Goal: Task Accomplishment & Management: Complete application form

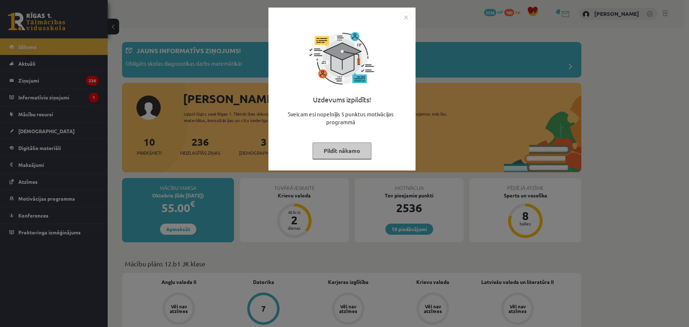
click at [335, 145] on button "Pildīt nākamo" at bounding box center [342, 150] width 59 height 17
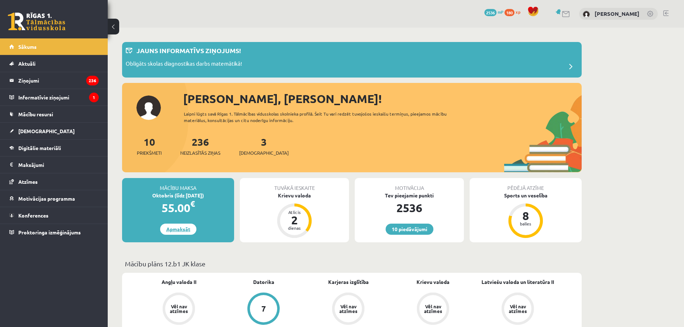
click at [181, 230] on link "Apmaksāt" at bounding box center [178, 229] width 36 height 11
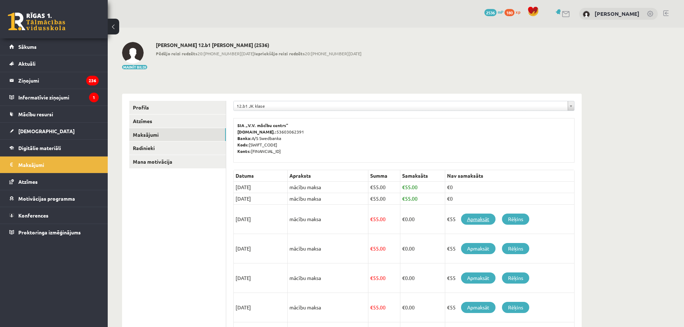
click at [472, 217] on link "Apmaksāt" at bounding box center [478, 218] width 34 height 11
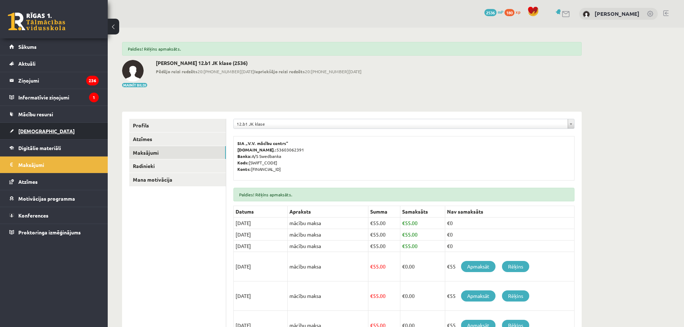
click at [34, 131] on span "[DEMOGRAPHIC_DATA]" at bounding box center [46, 131] width 56 height 6
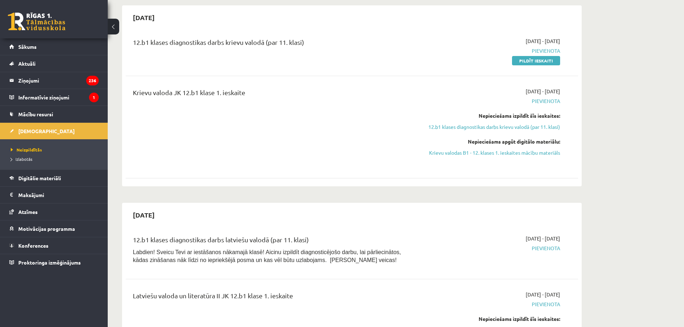
scroll to position [144, 0]
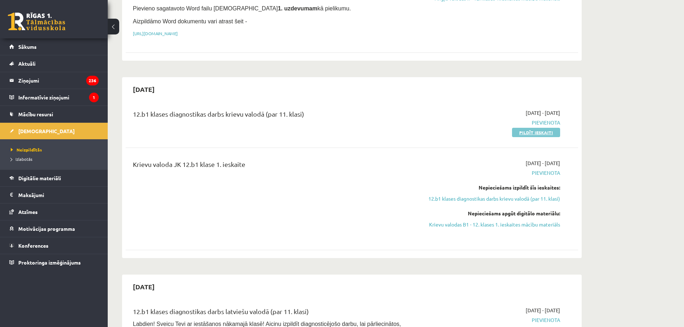
click at [534, 131] on link "Pildīt ieskaiti" at bounding box center [536, 132] width 48 height 9
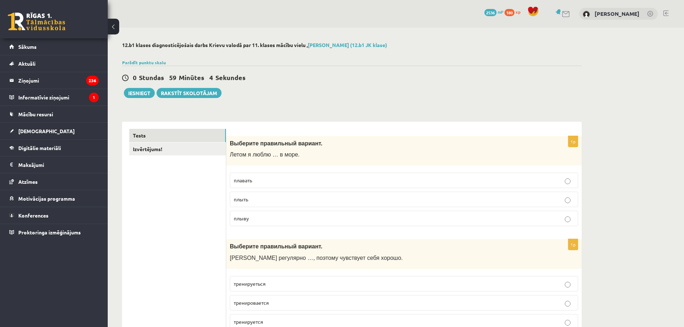
click at [258, 185] on label "плавать" at bounding box center [404, 180] width 348 height 15
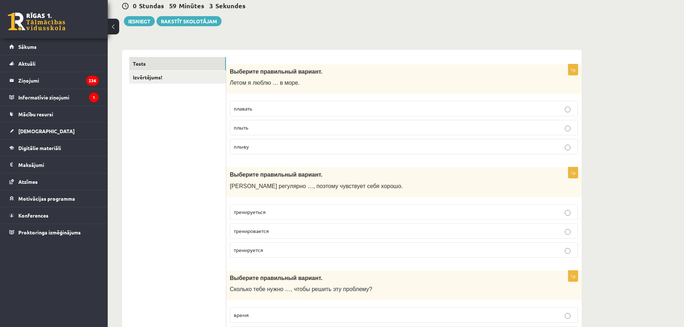
scroll to position [144, 0]
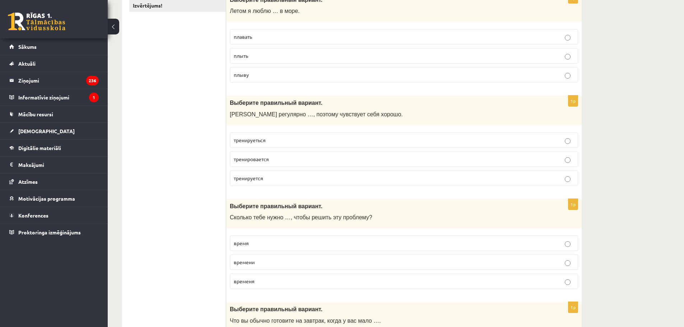
click at [262, 143] on p "тренируеться" at bounding box center [404, 140] width 340 height 8
click at [274, 179] on p "тренируется" at bounding box center [404, 178] width 340 height 8
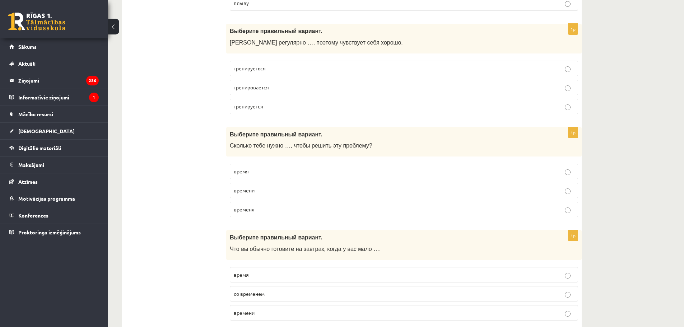
click at [264, 194] on p "времени" at bounding box center [404, 191] width 340 height 8
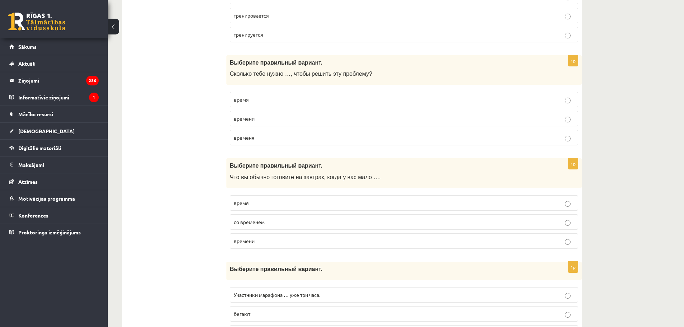
scroll to position [323, 0]
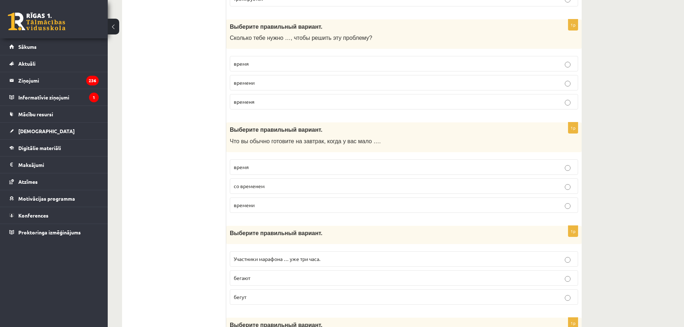
click at [271, 209] on p "времени" at bounding box center [404, 205] width 340 height 8
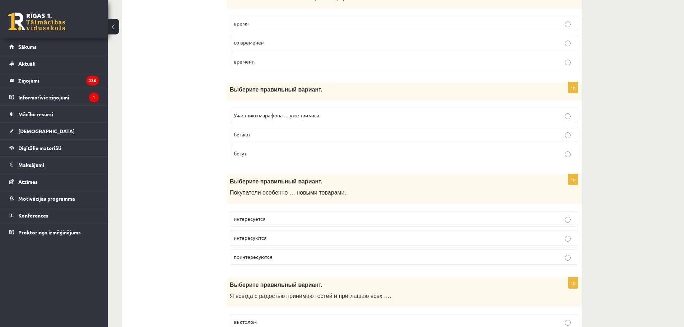
click at [250, 138] on p "бегают" at bounding box center [404, 135] width 340 height 8
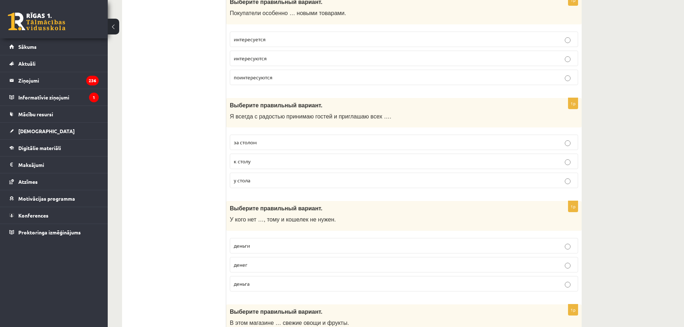
scroll to position [502, 0]
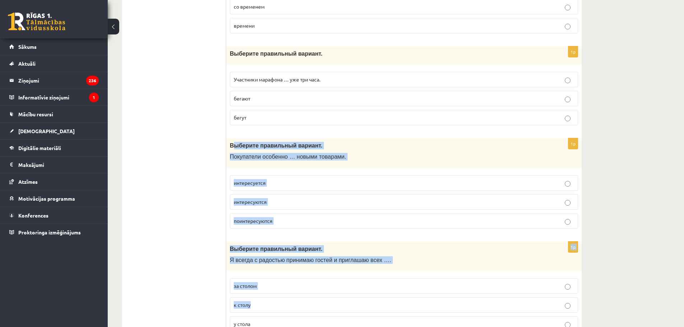
drag, startPoint x: 231, startPoint y: 144, endPoint x: 438, endPoint y: 273, distance: 243.3
click at [250, 148] on span "Выберите правильный вариант." at bounding box center [276, 145] width 93 height 6
drag, startPoint x: 231, startPoint y: 143, endPoint x: 505, endPoint y: 264, distance: 298.8
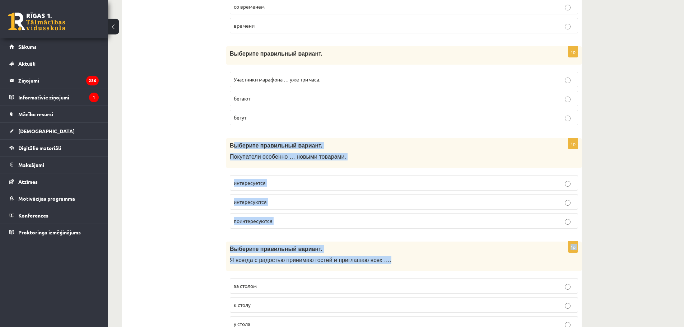
click at [283, 159] on span "Покупатели особенно … новыми товарами." at bounding box center [288, 157] width 116 height 6
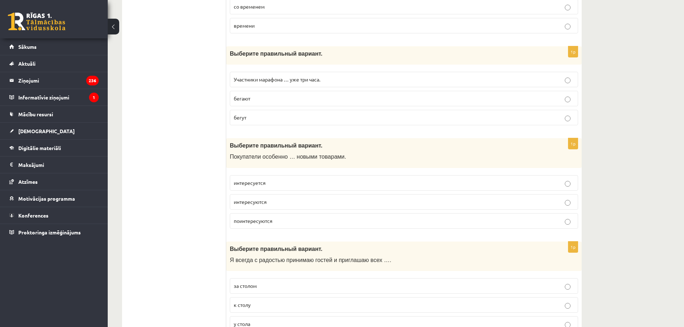
click at [229, 146] on div "Выберите правильный вариант. Покупатели особенно … новыми товарами." at bounding box center [403, 153] width 355 height 30
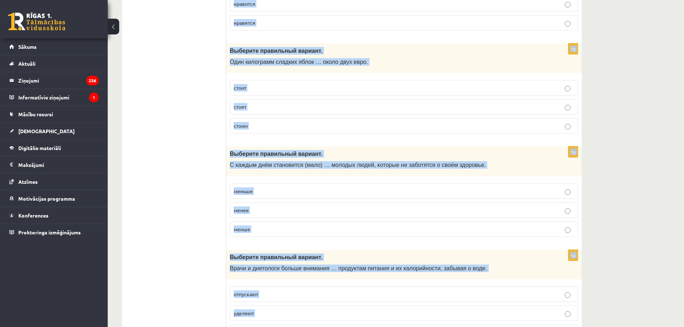
scroll to position [2766, 0]
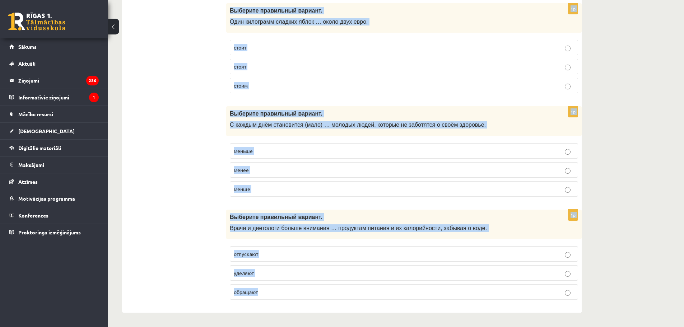
drag, startPoint x: 231, startPoint y: 143, endPoint x: 478, endPoint y: 344, distance: 318.3
copy form "Выберите правильный вариант. Покупатели особенно … новыми товарами. интересуетс…"
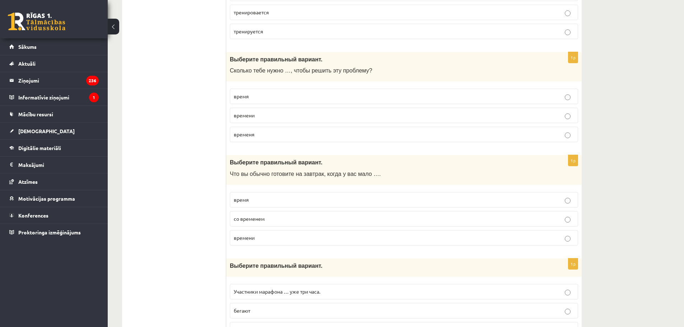
scroll to position [506, 0]
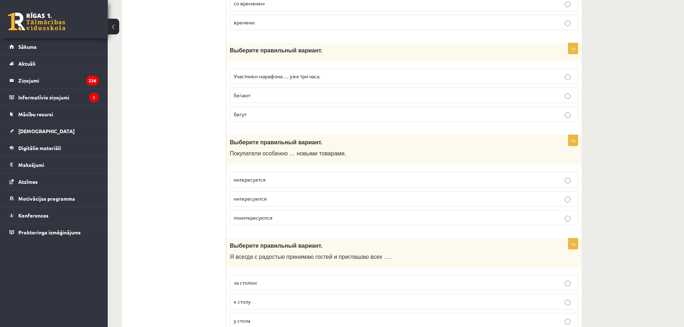
click at [272, 174] on label "интересуется" at bounding box center [404, 179] width 348 height 15
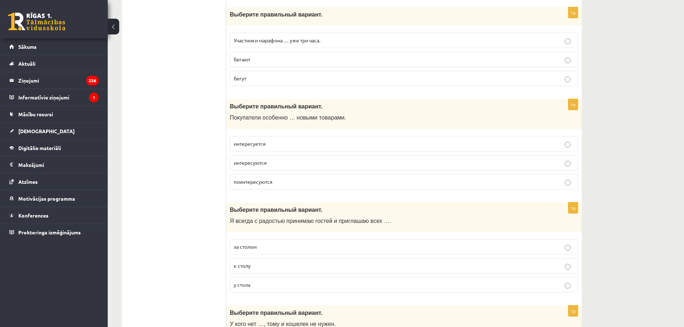
click at [262, 269] on p "к столу" at bounding box center [404, 266] width 340 height 8
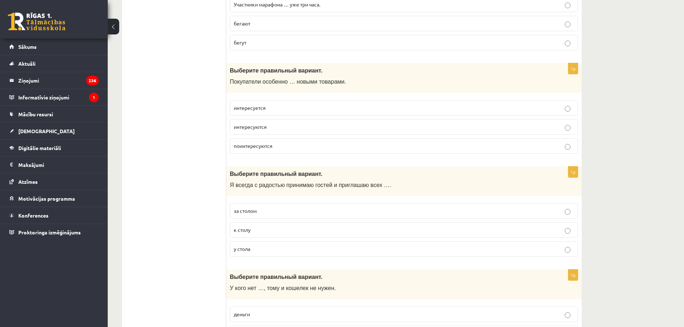
scroll to position [649, 0]
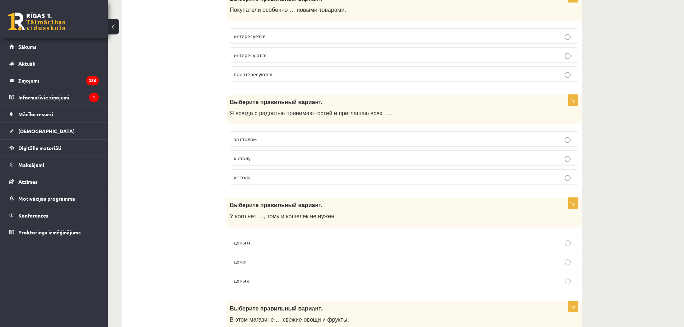
click at [254, 260] on p "денег" at bounding box center [404, 262] width 340 height 8
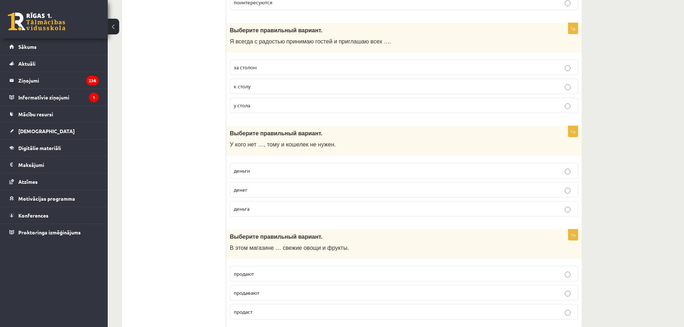
scroll to position [757, 0]
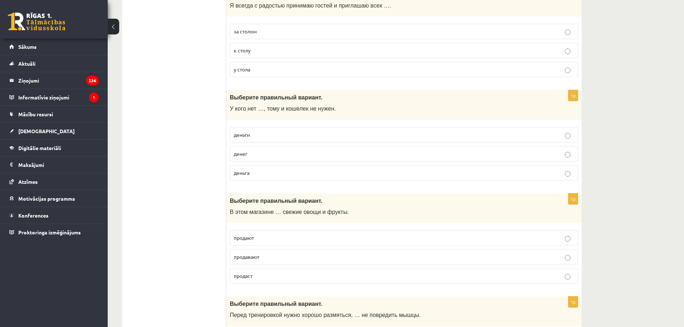
click at [270, 239] on p "продают" at bounding box center [404, 238] width 340 height 8
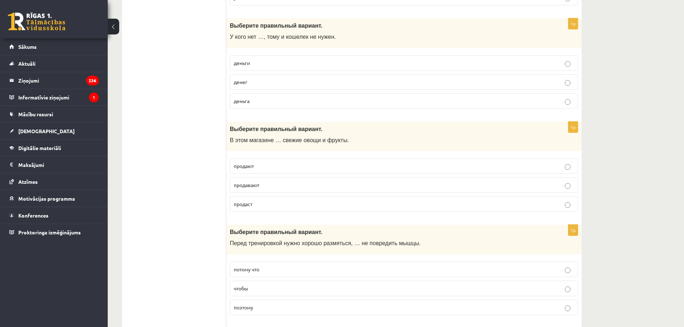
scroll to position [864, 0]
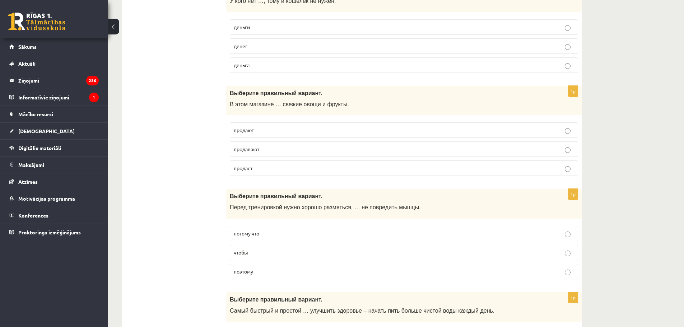
click at [258, 249] on p "чтобы" at bounding box center [404, 253] width 340 height 8
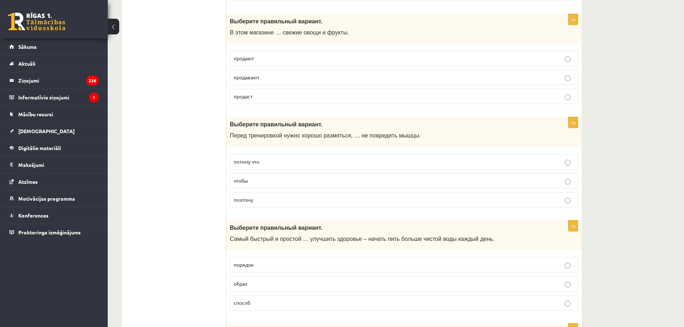
scroll to position [1008, 0]
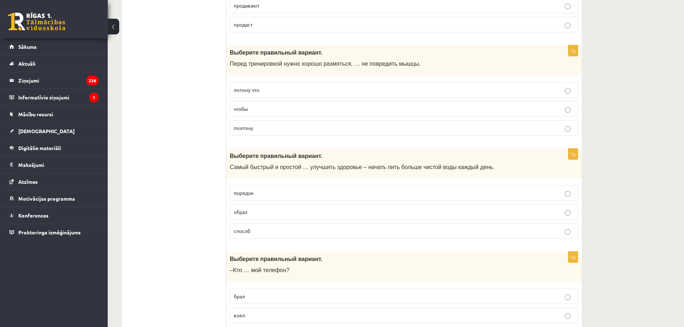
click at [249, 230] on span "способ" at bounding box center [242, 230] width 17 height 6
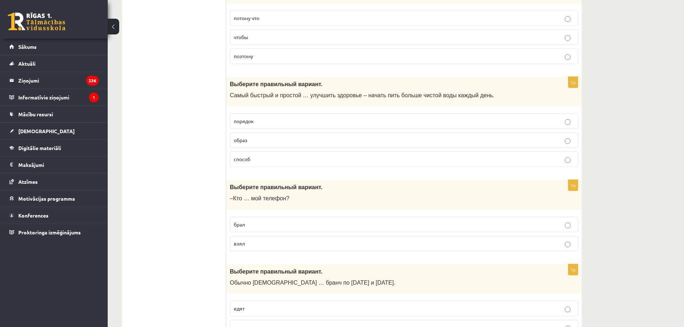
click at [248, 227] on p "брал" at bounding box center [404, 225] width 340 height 8
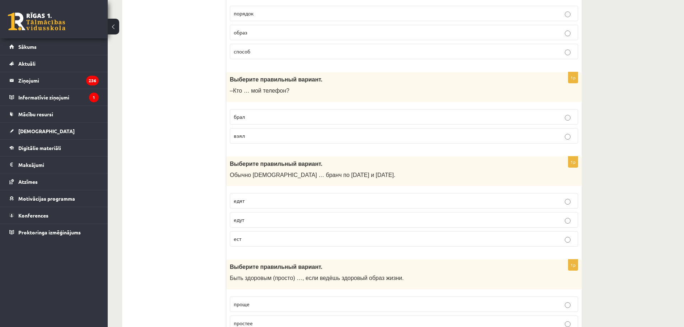
click at [252, 203] on p "едят" at bounding box center [404, 201] width 340 height 8
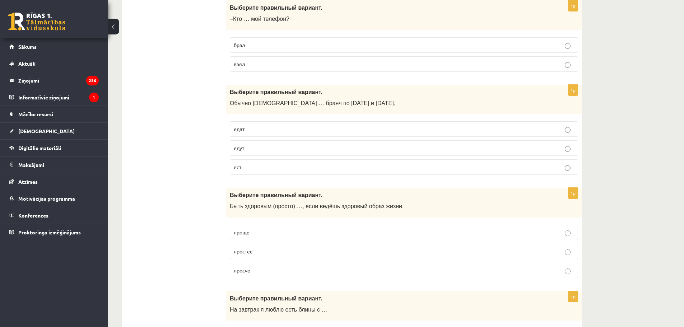
click at [256, 234] on p "проще" at bounding box center [404, 233] width 340 height 8
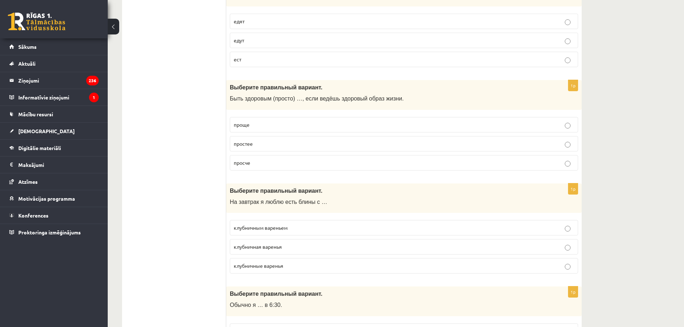
click at [275, 231] on span "клубничным вареньем" at bounding box center [261, 227] width 54 height 6
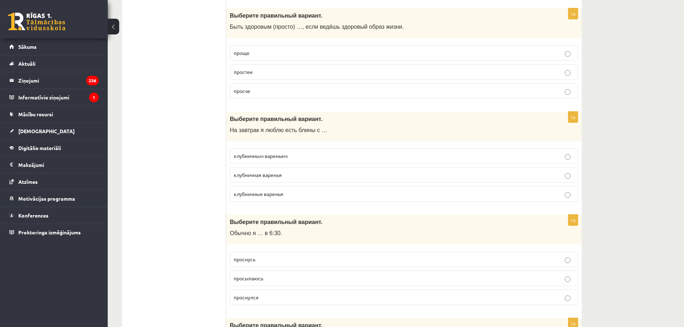
click at [259, 278] on span "просыпаюсь" at bounding box center [248, 278] width 29 height 6
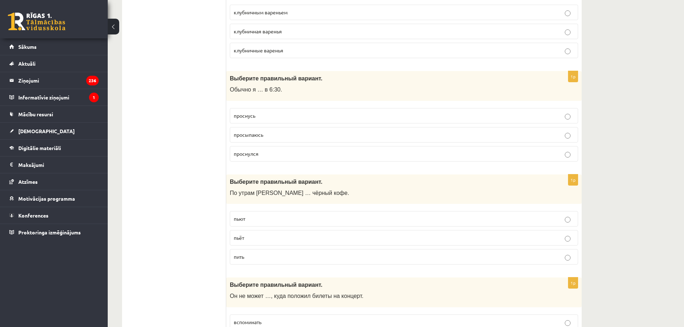
click at [243, 241] on p "пьёт" at bounding box center [404, 238] width 340 height 8
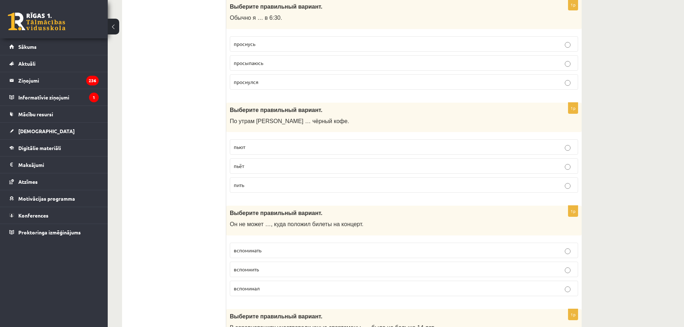
click at [259, 254] on label "вспоминать" at bounding box center [404, 250] width 348 height 15
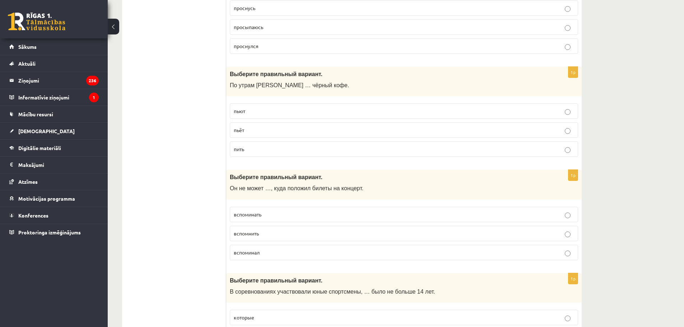
scroll to position [1725, 0]
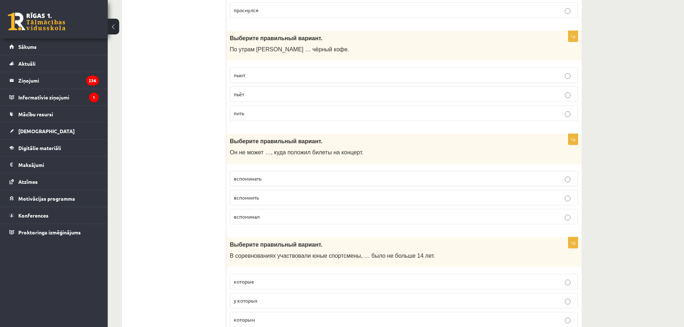
click at [265, 200] on p "вспомнить" at bounding box center [404, 198] width 340 height 8
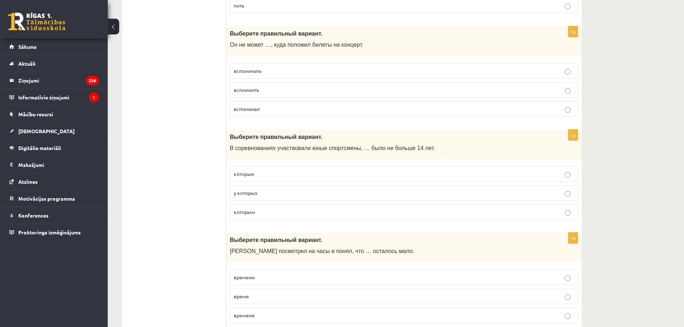
click at [264, 214] on p "которым" at bounding box center [404, 212] width 340 height 8
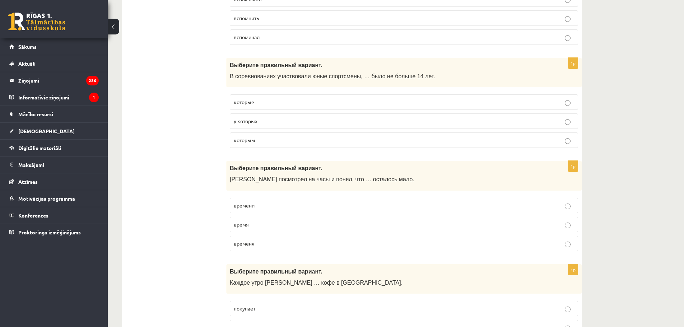
click at [258, 206] on p "времени" at bounding box center [404, 206] width 340 height 8
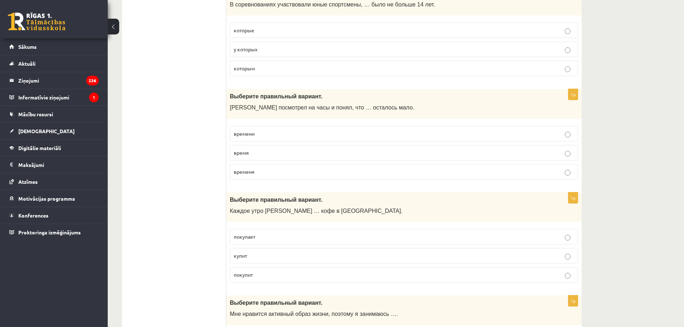
click at [257, 239] on p "покупает" at bounding box center [404, 237] width 340 height 8
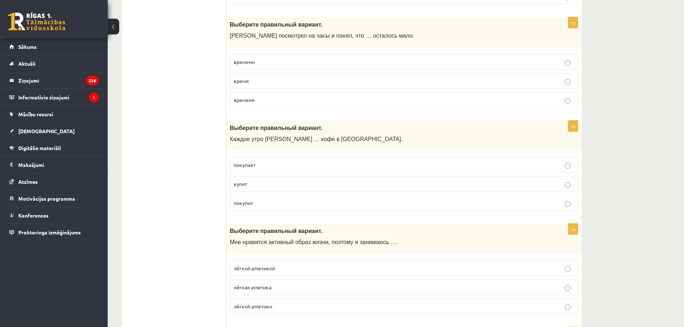
scroll to position [2084, 0]
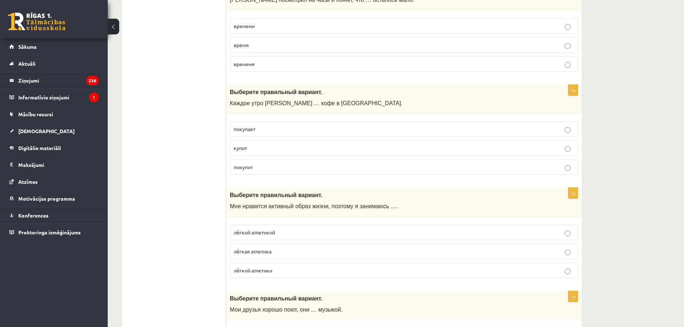
click at [258, 233] on span "лёгкой атлетикой" at bounding box center [254, 232] width 41 height 6
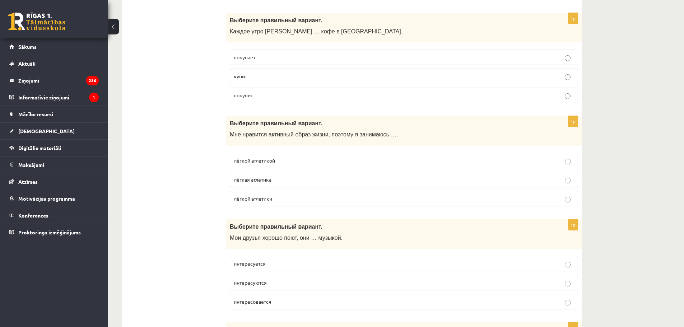
click at [266, 266] on p "интересуется" at bounding box center [404, 264] width 340 height 8
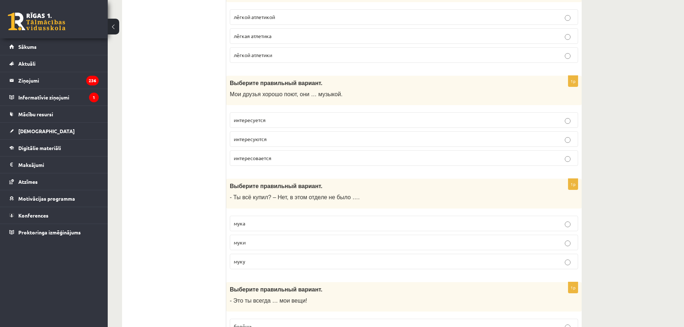
scroll to position [2335, 0]
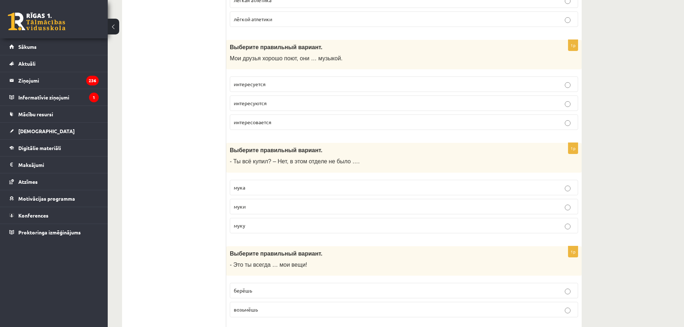
click at [255, 204] on p "муки" at bounding box center [404, 207] width 340 height 8
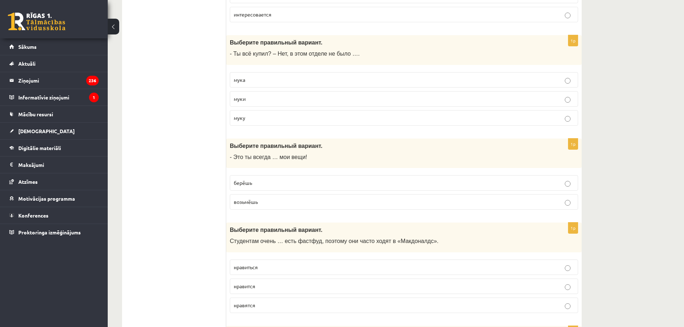
click at [255, 188] on label "берёшь" at bounding box center [404, 182] width 348 height 15
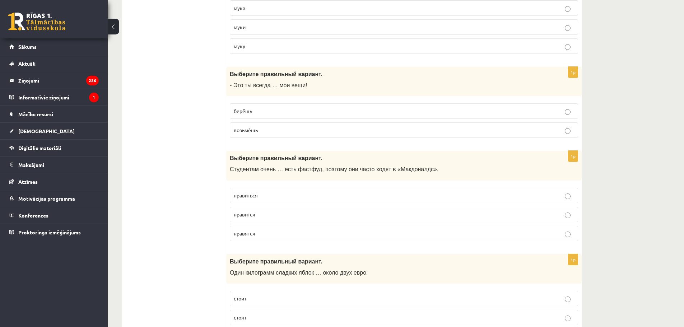
click at [257, 217] on p "нравится" at bounding box center [404, 215] width 340 height 8
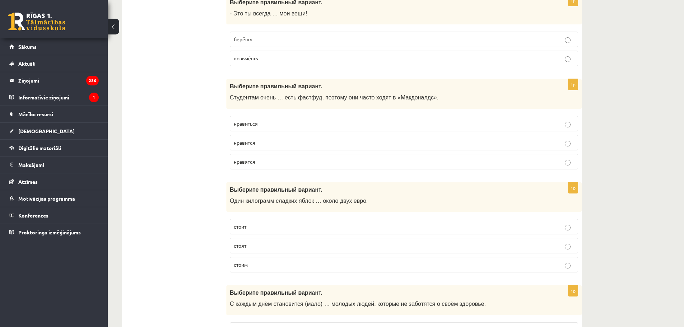
click at [252, 225] on p "стоит" at bounding box center [404, 227] width 340 height 8
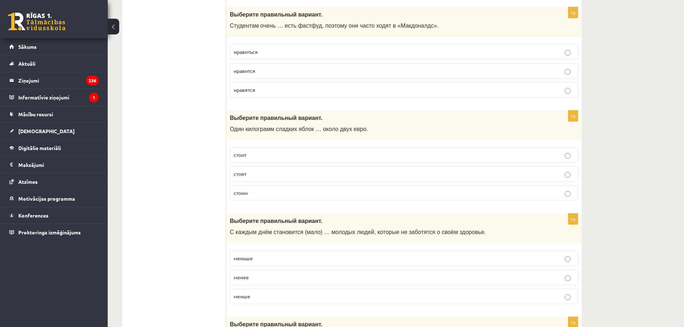
scroll to position [2694, 0]
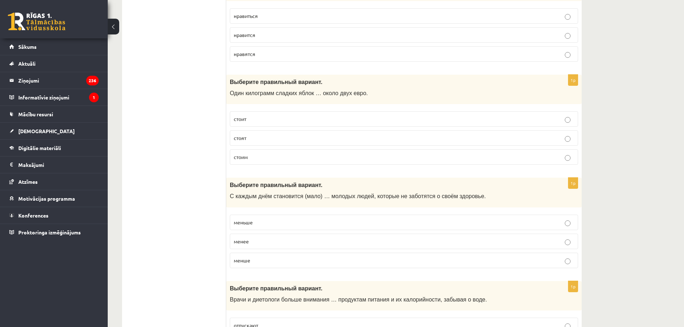
click at [257, 221] on p "меньше" at bounding box center [404, 223] width 340 height 8
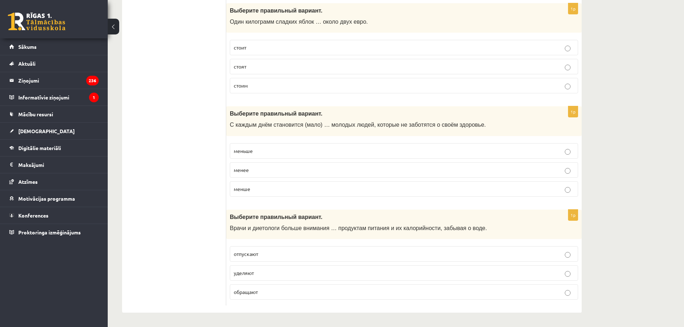
click at [257, 274] on p "уделяют" at bounding box center [404, 273] width 340 height 8
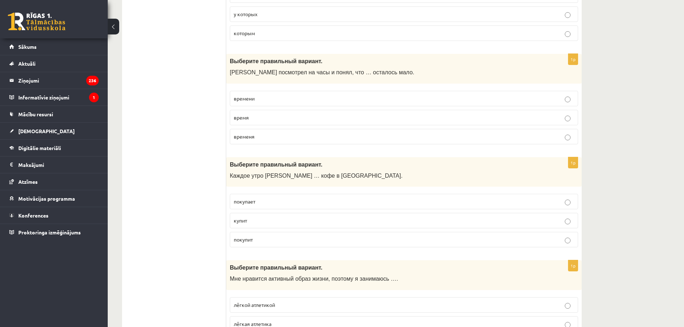
scroll to position [0, 0]
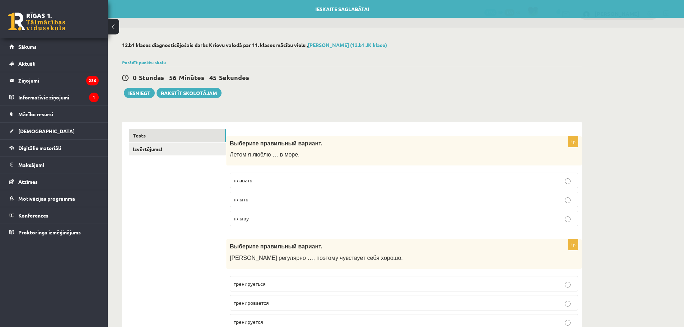
drag, startPoint x: 184, startPoint y: 161, endPoint x: 197, endPoint y: 29, distance: 132.6
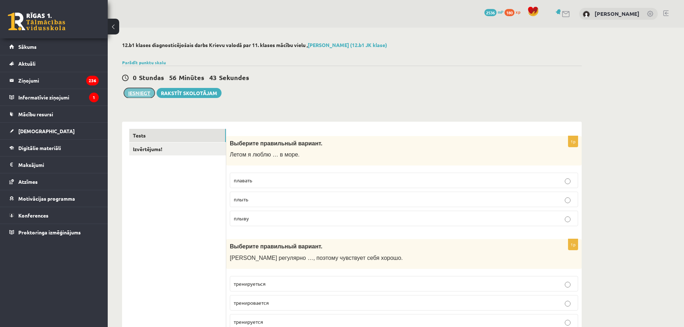
click at [144, 96] on button "Iesniegt" at bounding box center [139, 93] width 31 height 10
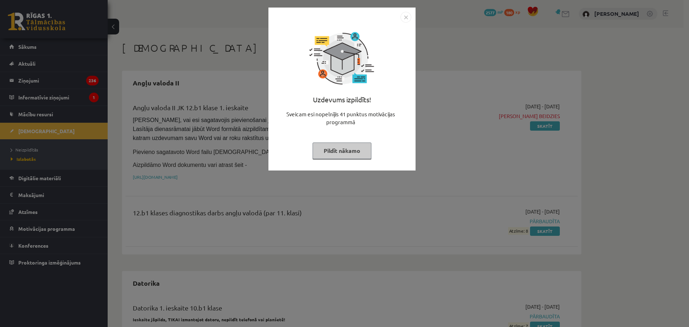
click at [339, 146] on button "Pildīt nākamo" at bounding box center [342, 150] width 59 height 17
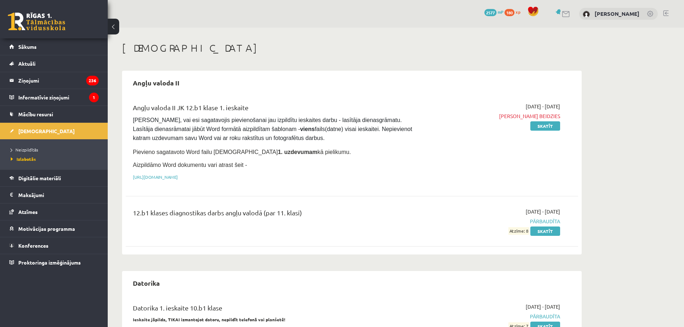
scroll to position [72, 0]
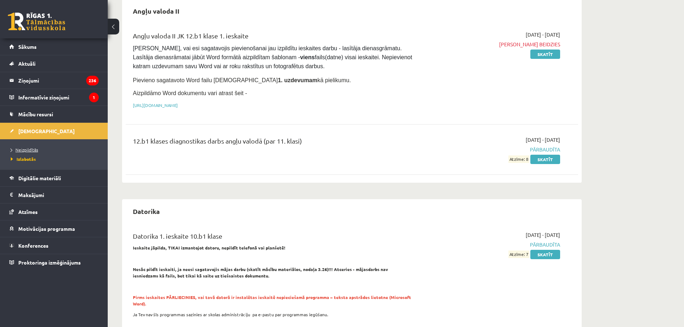
click at [44, 151] on link "Neizpildītās" at bounding box center [56, 149] width 90 height 6
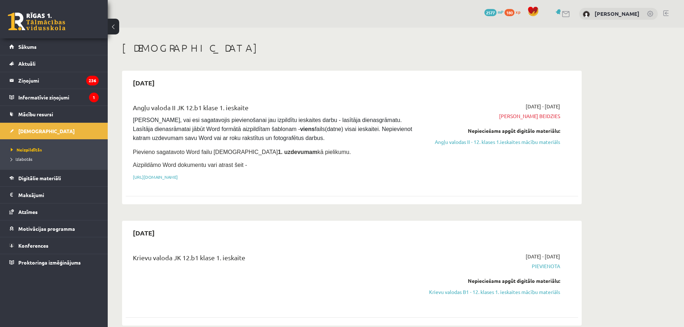
scroll to position [179, 0]
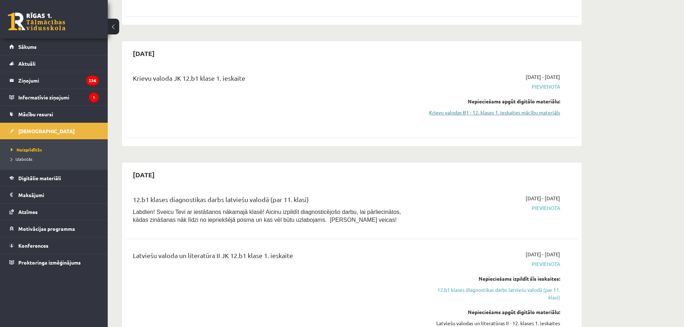
click at [521, 113] on link "Krievu valodas B1 - 12. klases 1. ieskaites mācību materiāls" at bounding box center [491, 113] width 135 height 8
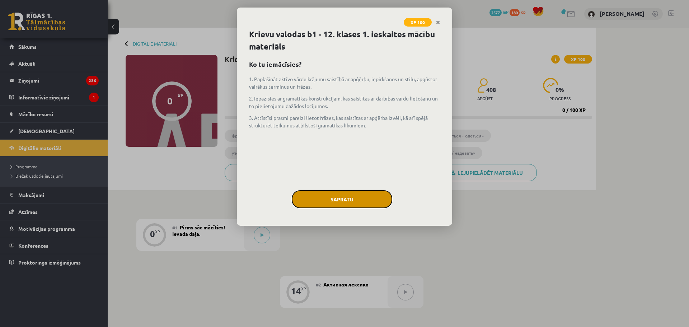
click at [321, 199] on button "Sapratu" at bounding box center [342, 199] width 100 height 18
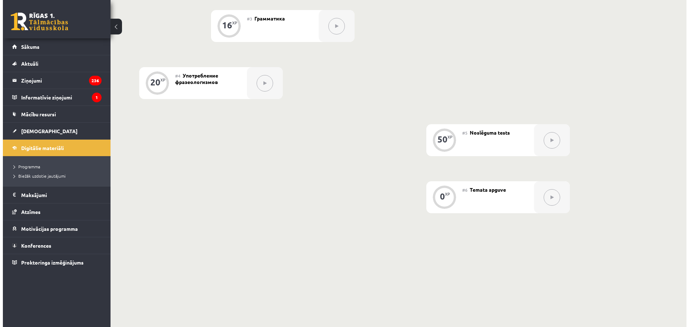
scroll to position [144, 0]
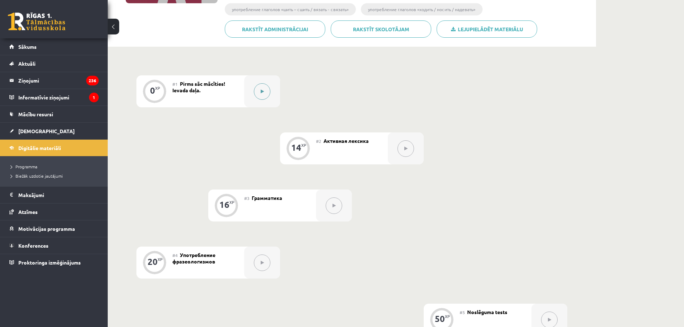
click at [258, 93] on button at bounding box center [262, 91] width 17 height 17
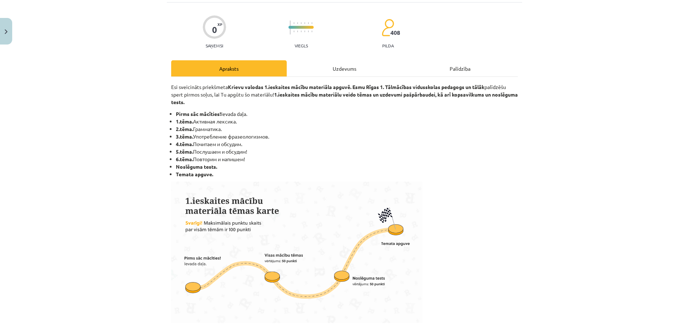
scroll to position [358, 0]
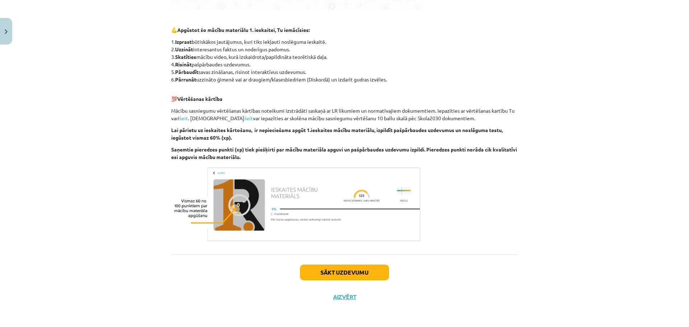
drag, startPoint x: 351, startPoint y: 276, endPoint x: 357, endPoint y: 309, distance: 33.9
click at [358, 276] on button "Sākt uzdevumu" at bounding box center [344, 272] width 89 height 16
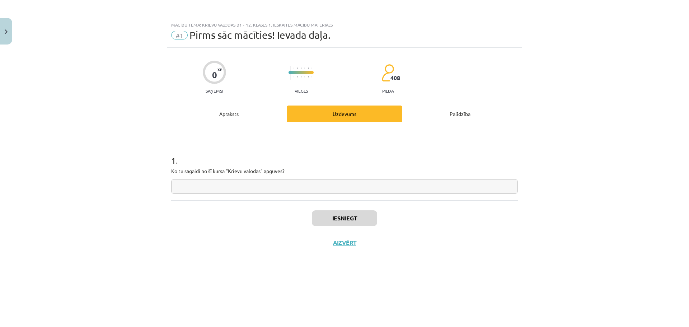
click at [305, 194] on div "1 . Ko tu sagaidi no šī kursa "Krievu valodas" apguves?" at bounding box center [344, 161] width 347 height 78
click at [303, 187] on input "text" at bounding box center [344, 186] width 347 height 15
type input "*********"
click at [356, 219] on button "Iesniegt" at bounding box center [344, 218] width 65 height 16
click at [367, 249] on button "Nākamā nodarbība" at bounding box center [344, 247] width 70 height 17
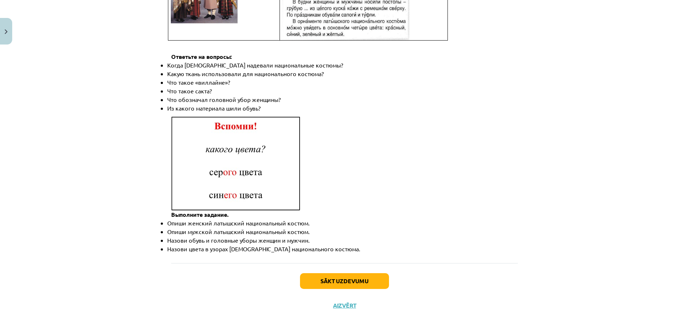
drag, startPoint x: 312, startPoint y: 214, endPoint x: 301, endPoint y: 344, distance: 130.0
click at [343, 273] on button "Sākt uzdevumu" at bounding box center [344, 281] width 89 height 16
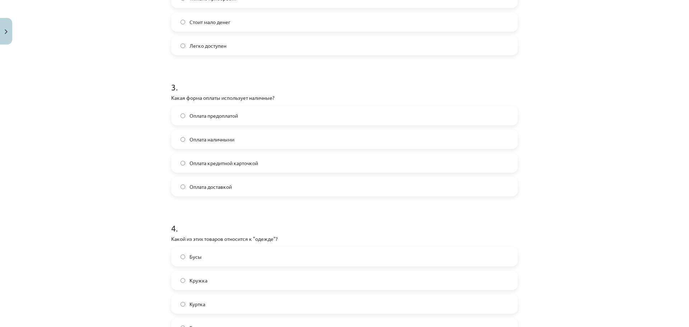
scroll to position [449, 0]
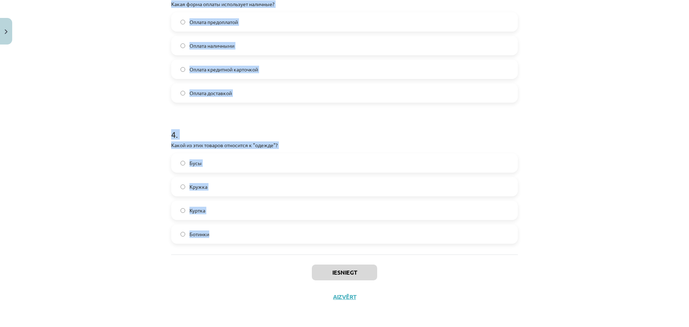
drag, startPoint x: 166, startPoint y: 141, endPoint x: 303, endPoint y: 242, distance: 170.6
copy form "1 . Какое слово лишнее в ряду: платье, брюки, шуба, юбка, туфли? Шуба Туфли Пла…"
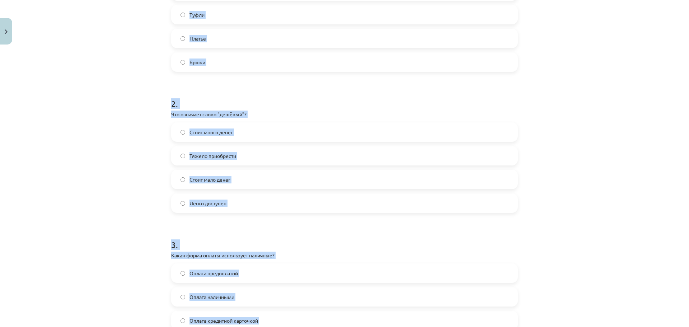
scroll to position [0, 0]
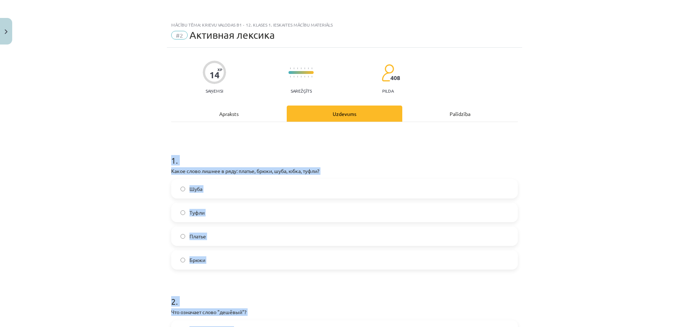
drag, startPoint x: 246, startPoint y: 148, endPoint x: 243, endPoint y: 156, distance: 8.7
click at [246, 147] on h1 "1 ." at bounding box center [344, 154] width 347 height 22
click at [101, 132] on div "Mācību tēma: Krievu valodas b1 - 12. klases 1. ieskaites mācību materiāls #2 Ак…" at bounding box center [344, 163] width 689 height 327
click at [136, 223] on div "Mācību tēma: Krievu valodas b1 - 12. klases 1. ieskaites mācību materiāls #2 Ак…" at bounding box center [344, 163] width 689 height 327
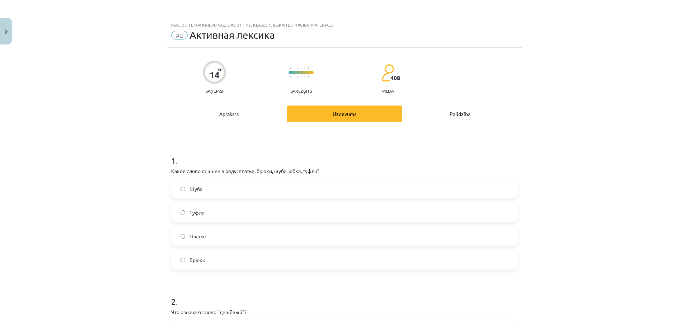
click at [222, 265] on label "Брюки" at bounding box center [344, 260] width 345 height 18
click at [205, 213] on label "Туфли" at bounding box center [344, 212] width 345 height 18
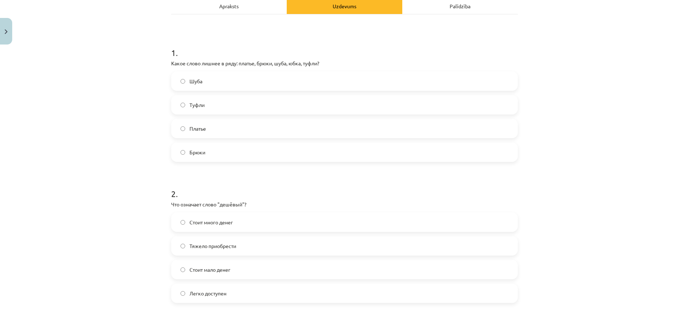
scroll to position [144, 0]
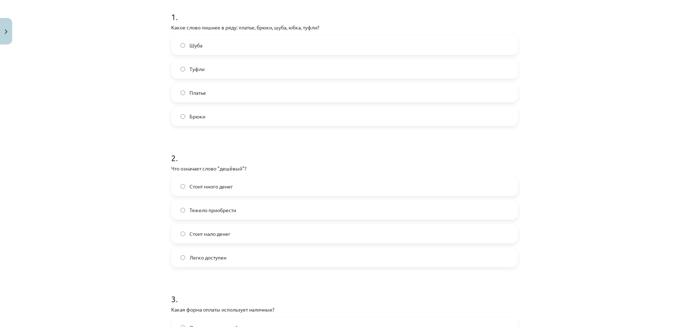
click at [227, 234] on span "Стоит мало денег" at bounding box center [209, 234] width 41 height 8
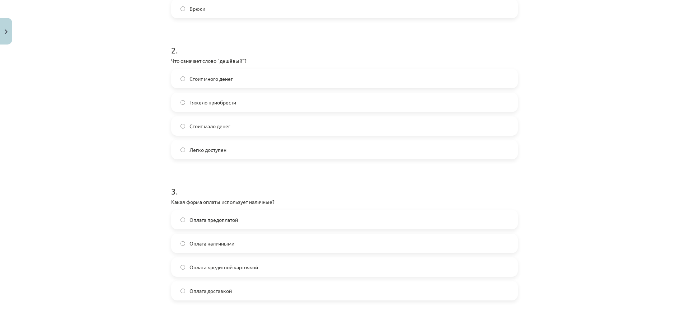
scroll to position [323, 0]
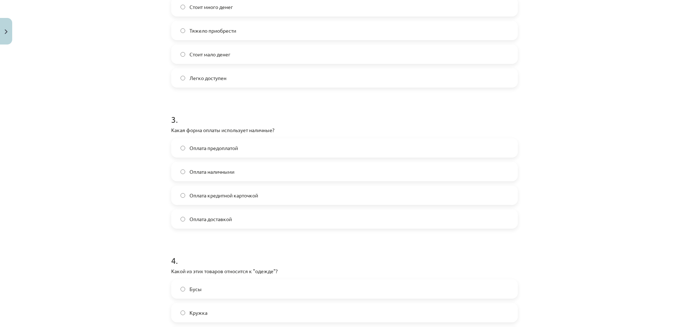
click at [190, 171] on span "Оплата наличными" at bounding box center [211, 172] width 45 height 8
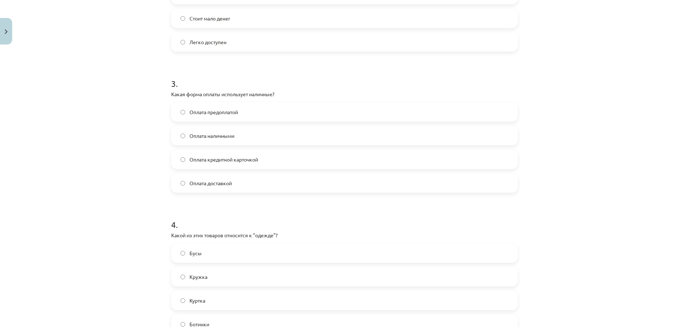
scroll to position [431, 0]
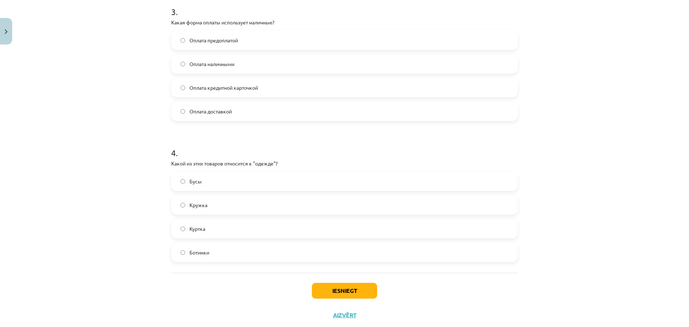
click at [192, 213] on label "Кружка" at bounding box center [344, 205] width 345 height 18
click at [194, 234] on label "Куртка" at bounding box center [344, 229] width 345 height 18
click at [199, 252] on span "Ботинки" at bounding box center [199, 253] width 20 height 8
click at [208, 236] on label "Куртка" at bounding box center [344, 229] width 345 height 18
click at [207, 214] on div "Кружка" at bounding box center [344, 204] width 347 height 19
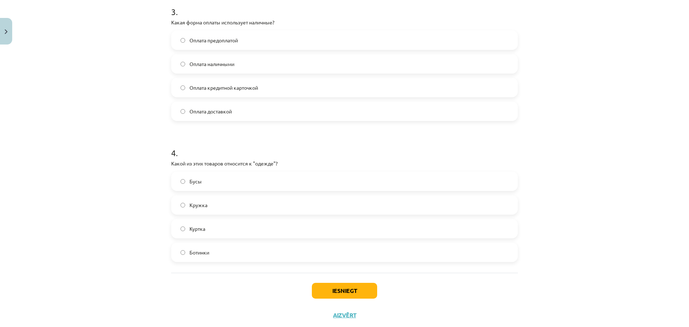
click at [207, 206] on label "Кружка" at bounding box center [344, 205] width 345 height 18
click at [205, 234] on label "Куртка" at bounding box center [344, 229] width 345 height 18
click at [331, 289] on button "Iesniegt" at bounding box center [344, 291] width 65 height 16
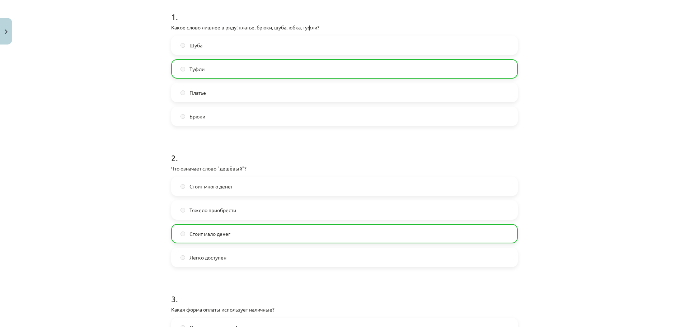
scroll to position [0, 0]
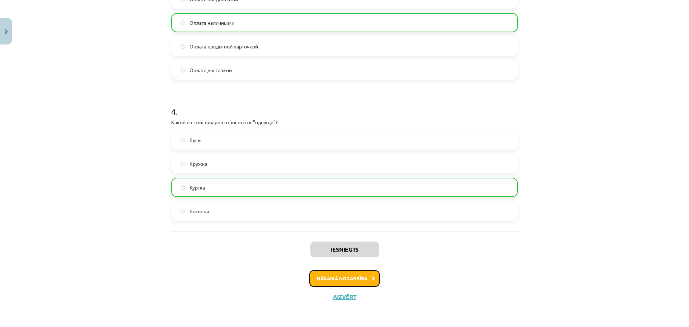
click at [352, 276] on button "Nākamā nodarbība" at bounding box center [344, 278] width 70 height 17
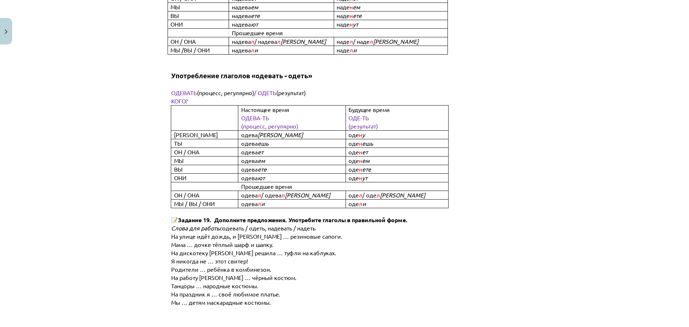
drag, startPoint x: 493, startPoint y: 91, endPoint x: 481, endPoint y: 297, distance: 206.3
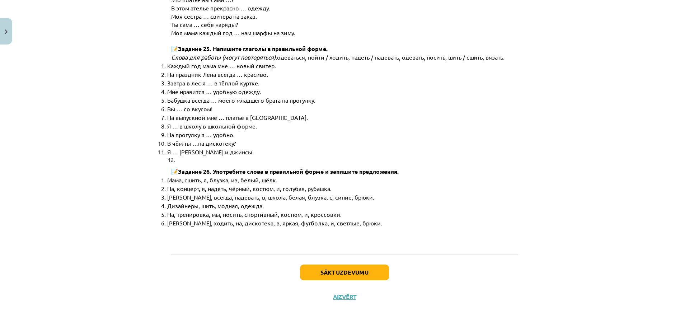
drag, startPoint x: 431, startPoint y: 171, endPoint x: 390, endPoint y: 300, distance: 135.3
click at [366, 276] on button "Sākt uzdevumu" at bounding box center [344, 272] width 89 height 16
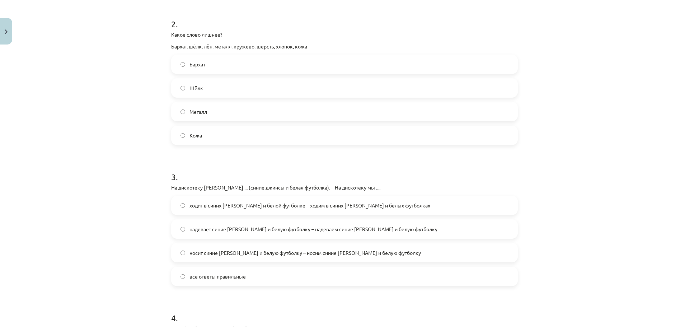
scroll to position [461, 0]
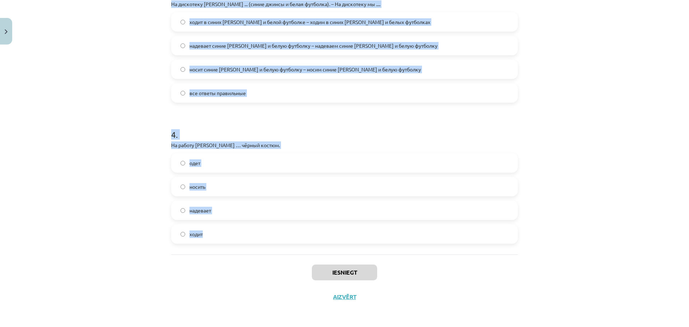
drag, startPoint x: 167, startPoint y: 138, endPoint x: 302, endPoint y: 249, distance: 175.1
copy form "1 . В школу мы ... (школьная форма). – В школу я .... носим школьную форму – но…"
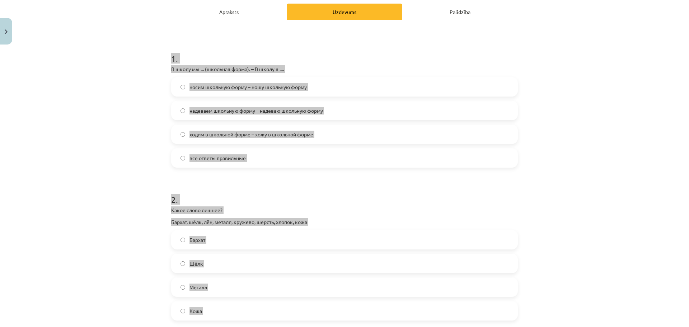
scroll to position [0, 0]
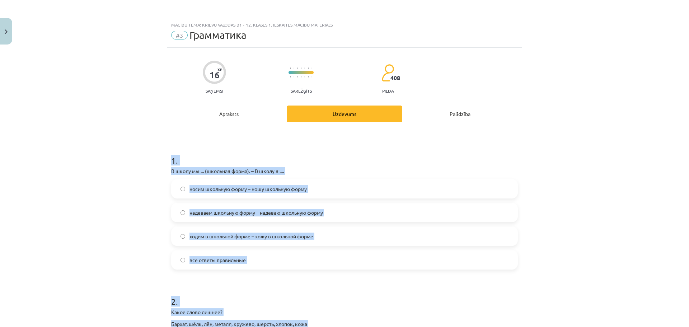
click at [145, 202] on div "Mācību tēma: Krievu valodas b1 - 12. klases 1. ieskaites mācību materiāls #3 Гр…" at bounding box center [344, 163] width 689 height 327
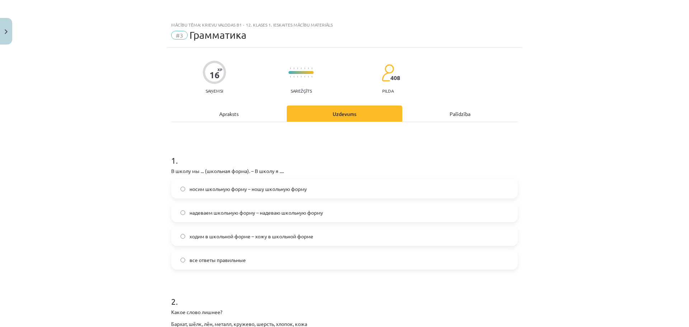
click at [214, 193] on label "носим школьную форму – ношу школьную форму" at bounding box center [344, 189] width 345 height 18
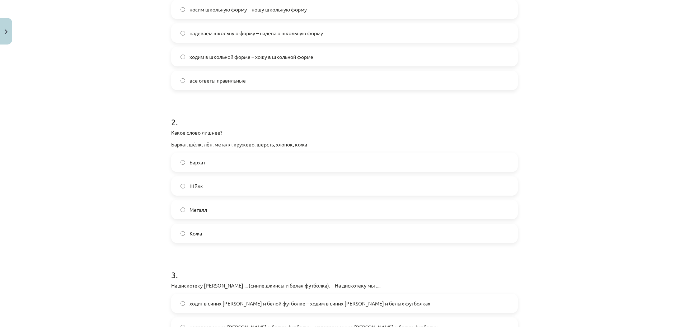
scroll to position [215, 0]
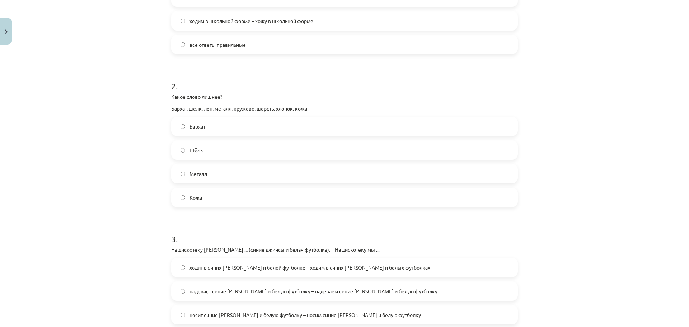
click at [203, 180] on label "Металл" at bounding box center [344, 174] width 345 height 18
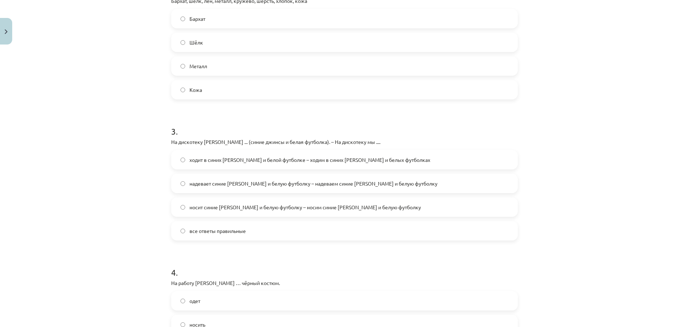
scroll to position [359, 0]
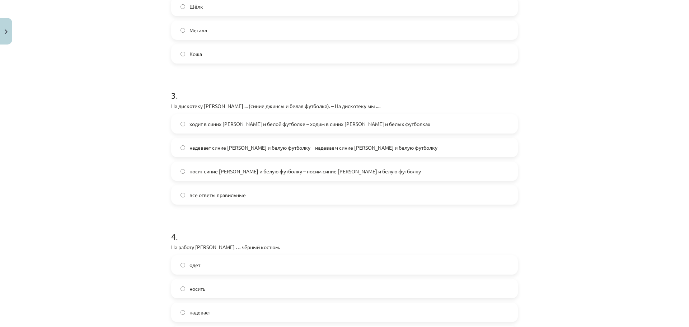
click at [213, 192] on span "все ответы правильные" at bounding box center [217, 195] width 56 height 8
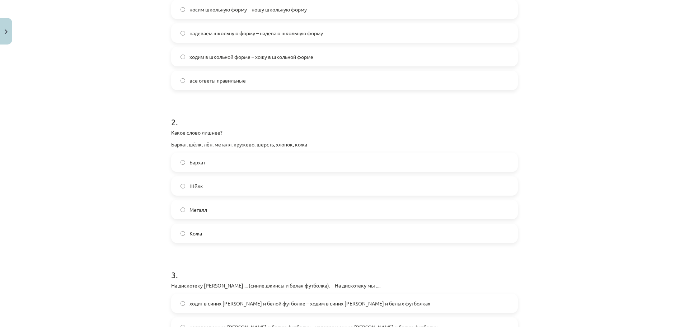
scroll to position [0, 0]
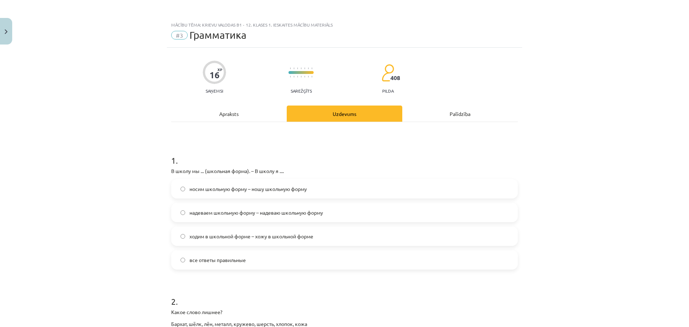
click at [210, 261] on span "все ответы правильные" at bounding box center [217, 260] width 56 height 8
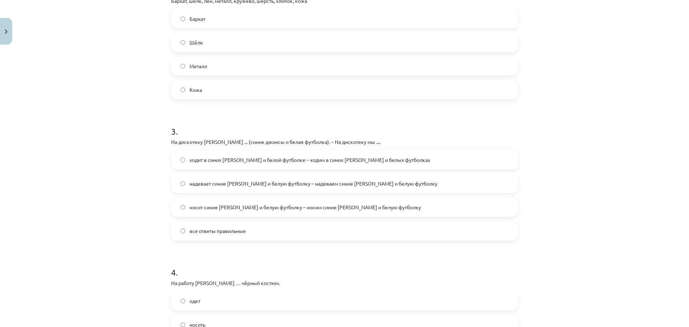
scroll to position [431, 0]
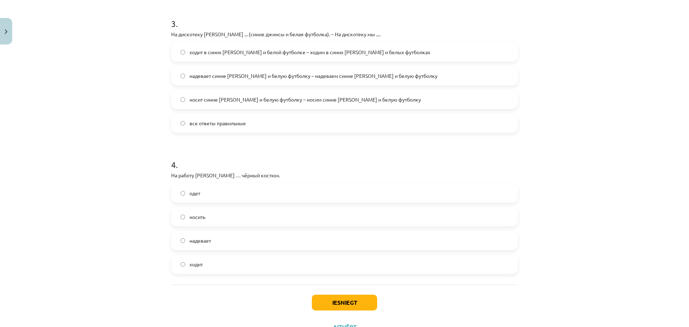
click at [212, 245] on label "надевает" at bounding box center [344, 240] width 345 height 18
click at [353, 306] on button "Iesniegt" at bounding box center [344, 303] width 65 height 16
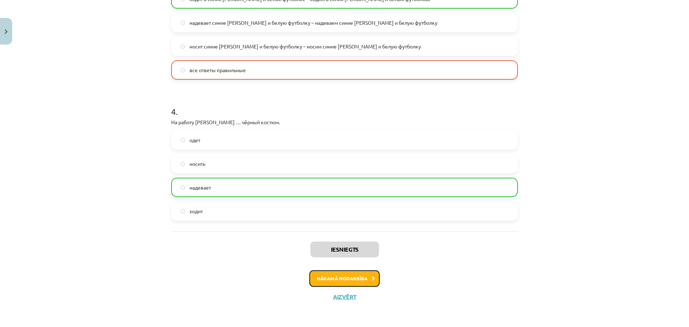
click at [360, 282] on button "Nākamā nodarbība" at bounding box center [344, 278] width 70 height 17
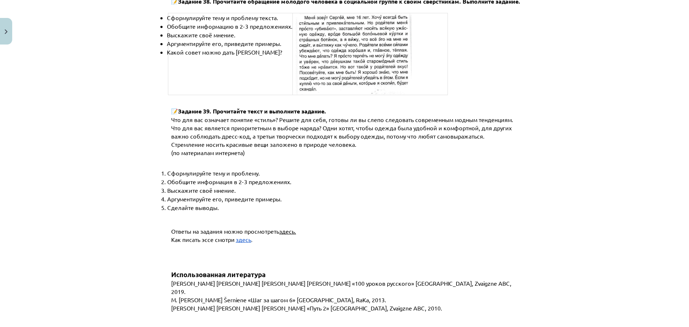
drag, startPoint x: 301, startPoint y: 145, endPoint x: 303, endPoint y: 285, distance: 139.2
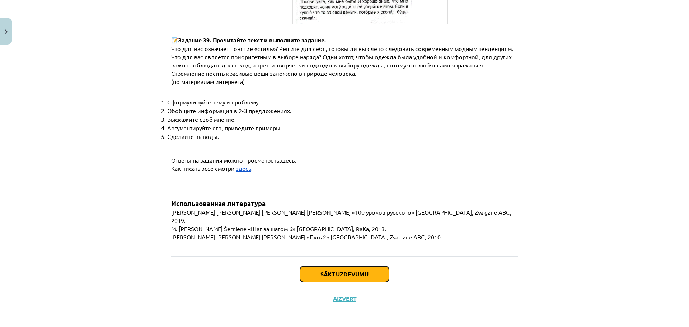
click at [336, 277] on button "Sākt uzdevumu" at bounding box center [344, 274] width 89 height 16
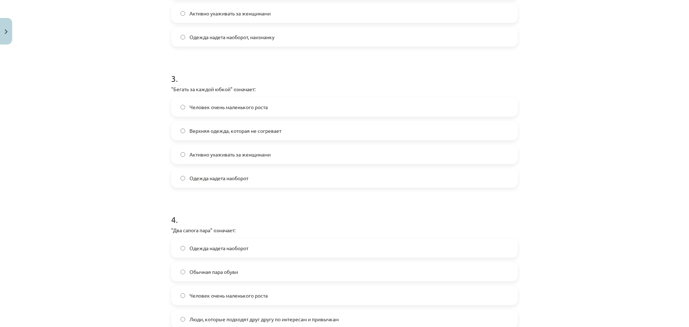
scroll to position [449, 0]
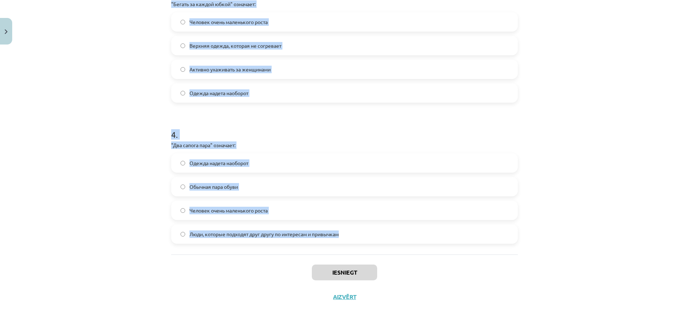
copy form "1 . "Сапожник без сапог" означает: Быть зависимым от женщины Человек, который н…"
drag, startPoint x: 169, startPoint y: 139, endPoint x: 347, endPoint y: 248, distance: 208.7
click at [0, 137] on div "Mācību tēma: Krievu valodas b1 - 12. klases 1. ieskaites mācību materiāls #4 Уп…" at bounding box center [344, 163] width 689 height 327
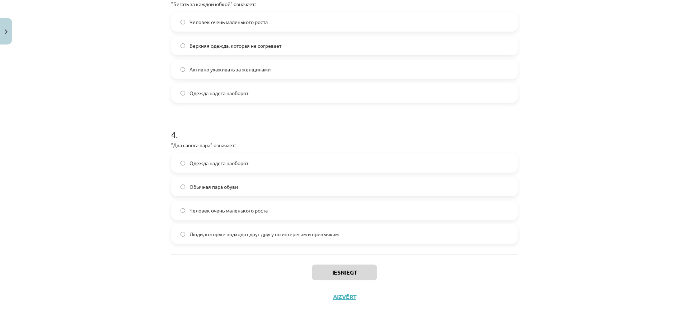
click at [144, 266] on div "Mācību tēma: Krievu valodas b1 - 12. klases 1. ieskaites mācību materiāls #4 Уп…" at bounding box center [344, 163] width 689 height 327
click at [206, 235] on span "Люди, которые подходят друг другу по интересам и привычкам" at bounding box center [263, 234] width 149 height 8
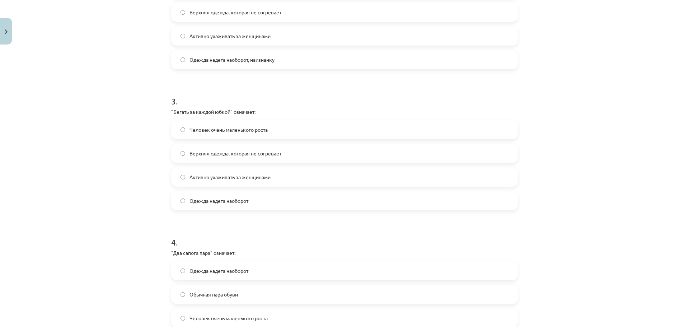
click at [220, 181] on label "Активно ухаживать за женщинами" at bounding box center [344, 177] width 345 height 18
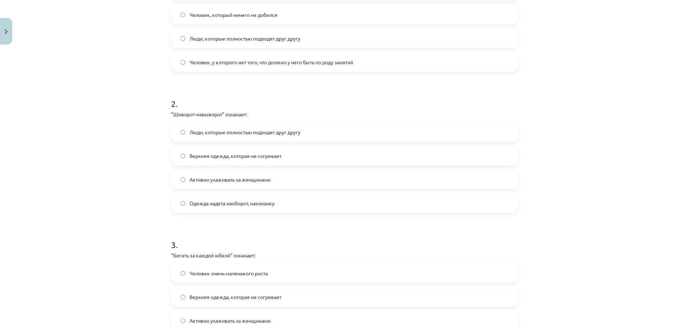
click at [221, 200] on span "Одежда надета наоборот, наизнанку" at bounding box center [231, 203] width 85 height 8
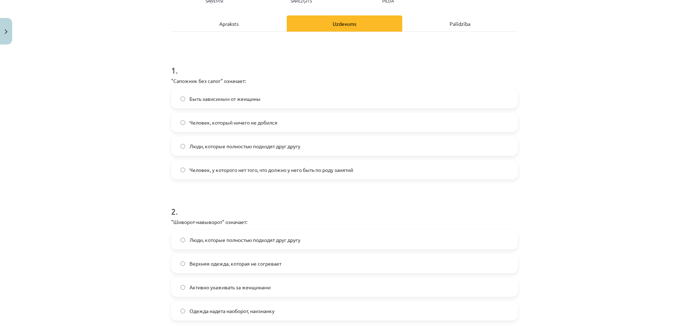
scroll to position [54, 0]
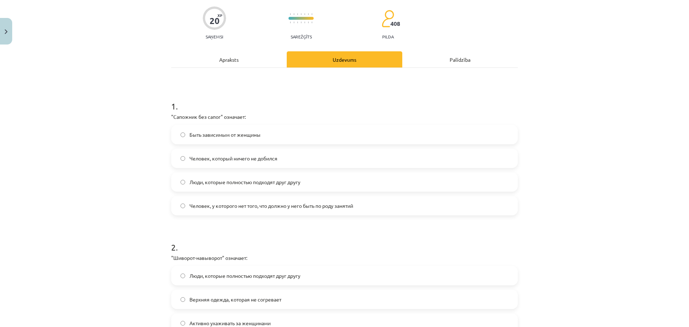
click at [224, 201] on label "Человек, у которого нет того, что должно у него быть по роду занятий" at bounding box center [344, 206] width 345 height 18
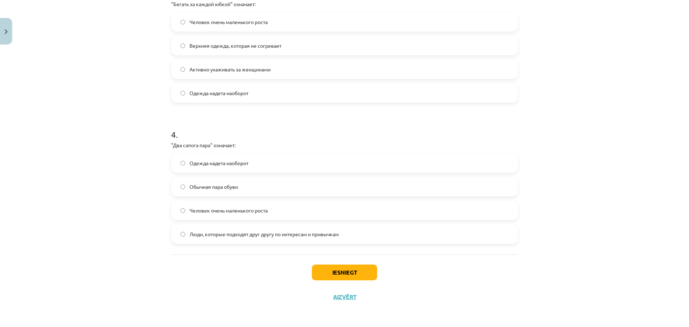
drag, startPoint x: 112, startPoint y: 269, endPoint x: 261, endPoint y: 298, distance: 152.3
drag, startPoint x: 345, startPoint y: 267, endPoint x: 189, endPoint y: 210, distance: 166.3
click at [345, 267] on button "Iesniegt" at bounding box center [344, 272] width 65 height 16
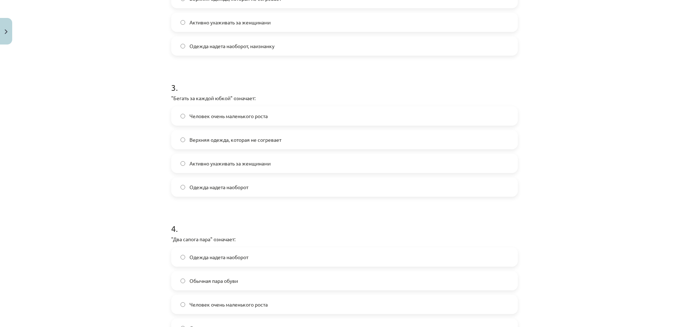
scroll to position [449, 0]
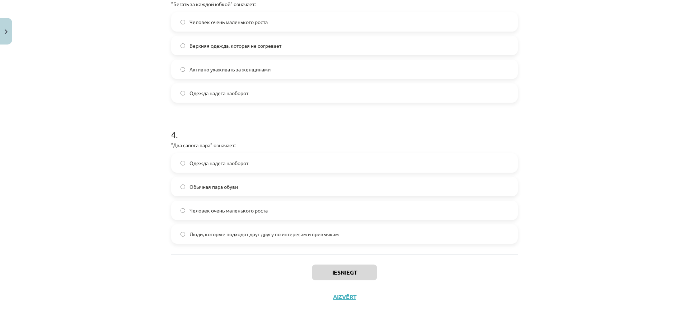
drag, startPoint x: 116, startPoint y: 204, endPoint x: 137, endPoint y: 265, distance: 65.0
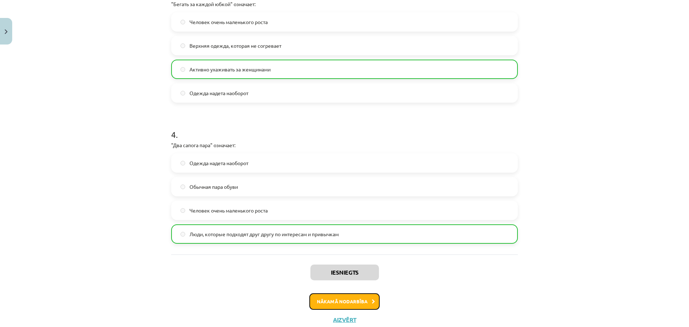
click at [318, 300] on button "Nākamā nodarbība" at bounding box center [344, 301] width 70 height 17
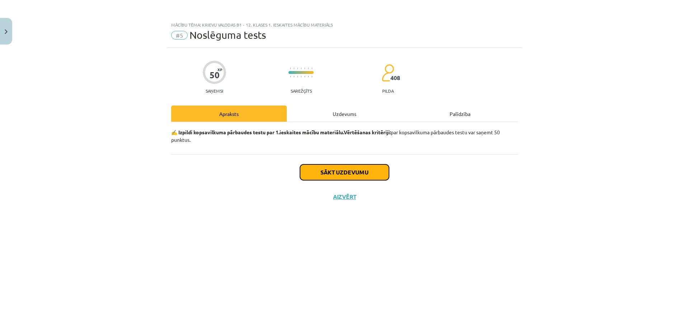
click at [359, 166] on button "Sākt uzdevumu" at bounding box center [344, 172] width 89 height 16
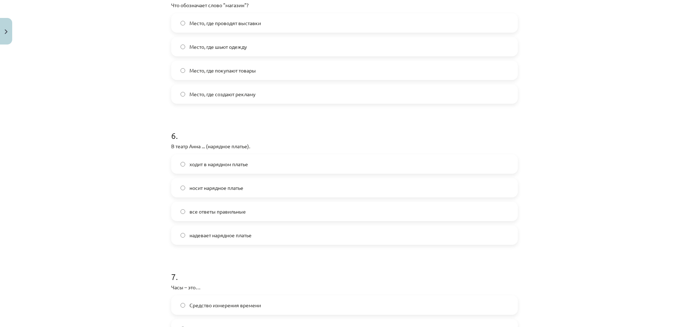
scroll to position [1295, 0]
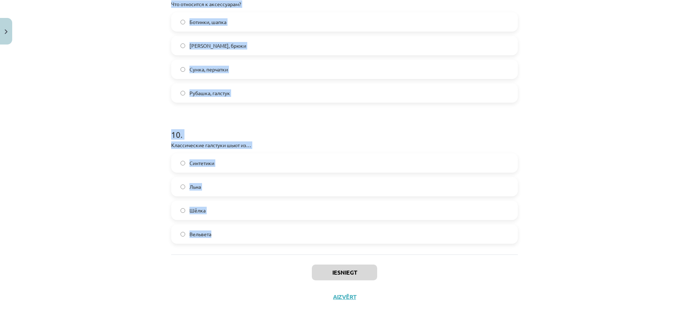
drag, startPoint x: 169, startPoint y: 157, endPoint x: 260, endPoint y: 244, distance: 125.9
copy form "1 . На прогулки в лес наша семья ... (тёплые куртки). все ответы правильные нос…"
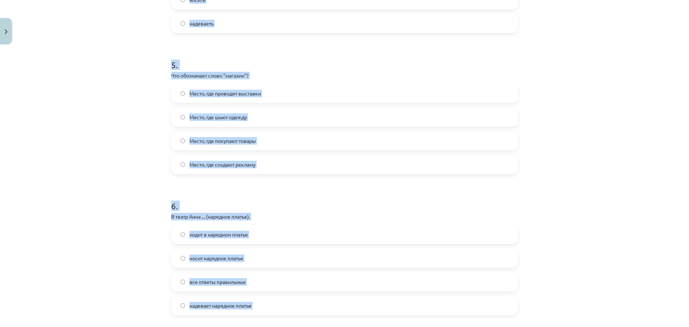
scroll to position [0, 0]
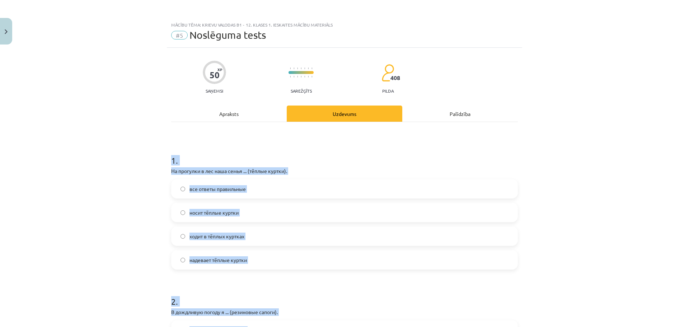
drag, startPoint x: 130, startPoint y: 145, endPoint x: 143, endPoint y: -17, distance: 162.0
click at [90, 178] on div "Mācību tēma: Krievu valodas b1 - 12. klases 1. ieskaites mācību materiāls #5 No…" at bounding box center [344, 163] width 689 height 327
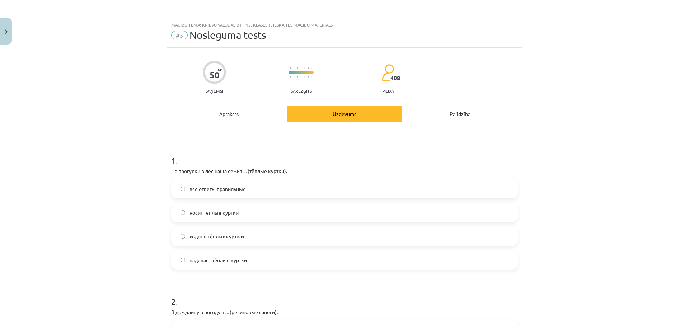
click at [213, 187] on span "все ответы правильные" at bounding box center [217, 189] width 56 height 8
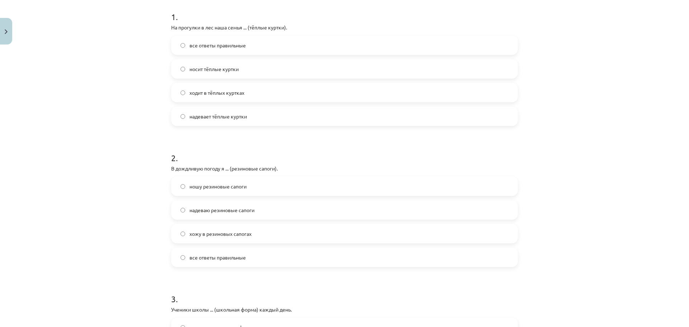
click at [223, 254] on span "все ответы правильные" at bounding box center [217, 258] width 56 height 8
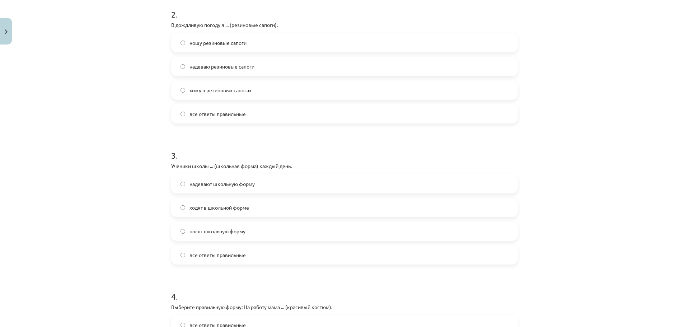
drag, startPoint x: 213, startPoint y: 258, endPoint x: 217, endPoint y: 229, distance: 30.1
click at [213, 258] on span "все ответы правильные" at bounding box center [217, 255] width 56 height 8
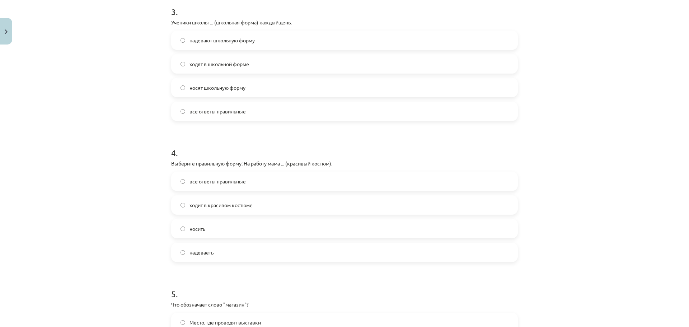
click at [218, 204] on span "ходит в красивом костюме" at bounding box center [220, 205] width 63 height 8
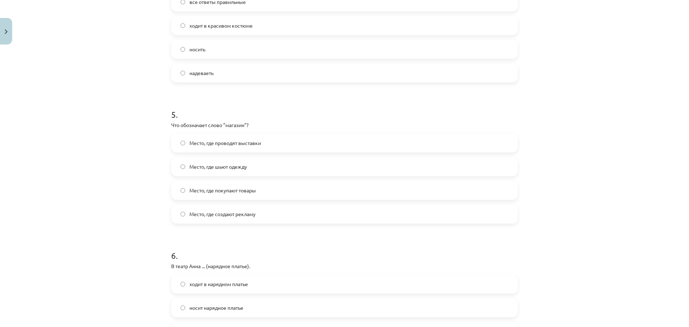
click at [229, 190] on span "Место, где покупают товары" at bounding box center [222, 191] width 66 height 8
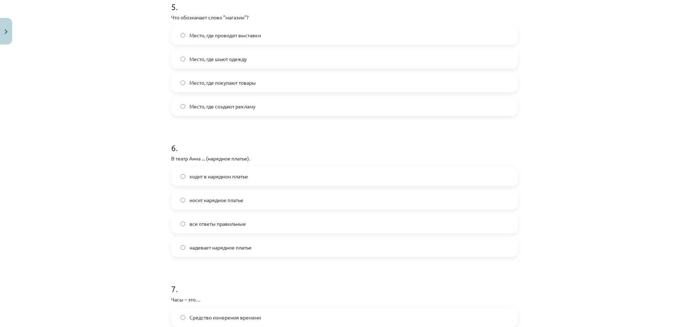
click at [225, 222] on span "все ответы правильные" at bounding box center [217, 224] width 56 height 8
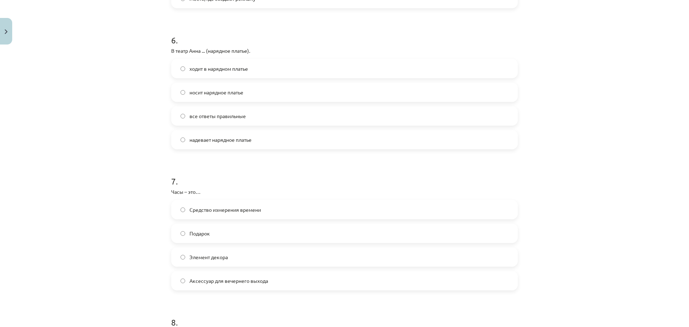
click at [226, 211] on span "Средство измерения времени" at bounding box center [224, 210] width 71 height 8
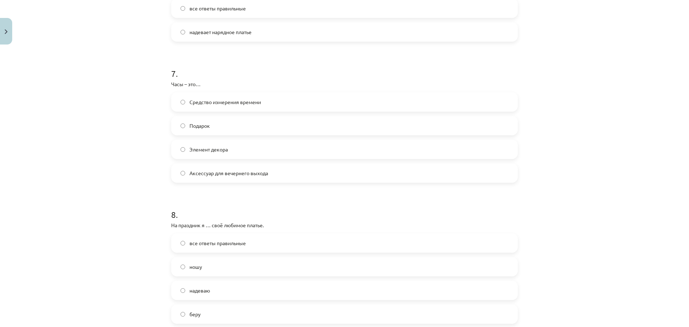
scroll to position [1041, 0]
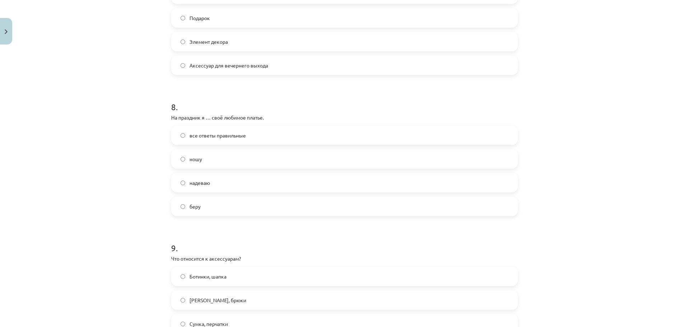
click at [197, 184] on span "надеваю" at bounding box center [199, 183] width 20 height 8
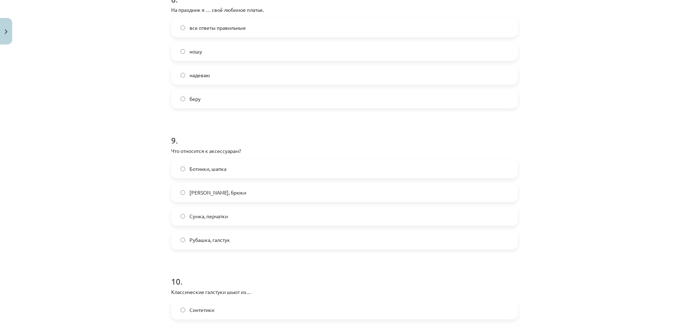
click at [198, 218] on span "Сумка, перчатки" at bounding box center [208, 216] width 38 height 8
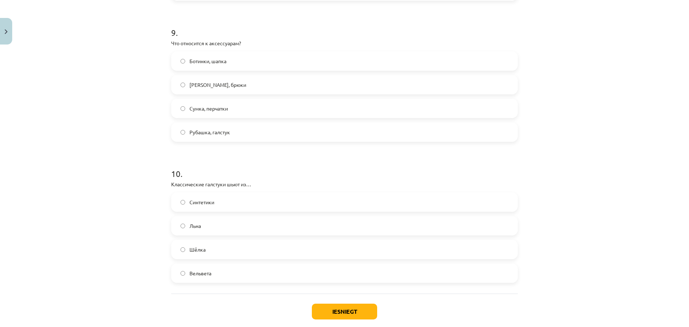
click at [193, 246] on span "Шёлка" at bounding box center [197, 250] width 16 height 8
click at [353, 312] on button "Iesniegt" at bounding box center [344, 312] width 65 height 16
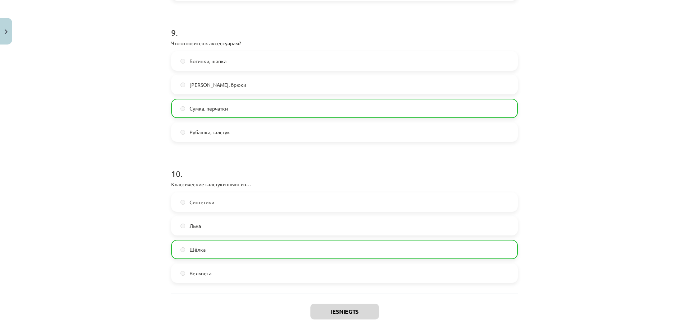
scroll to position [1318, 0]
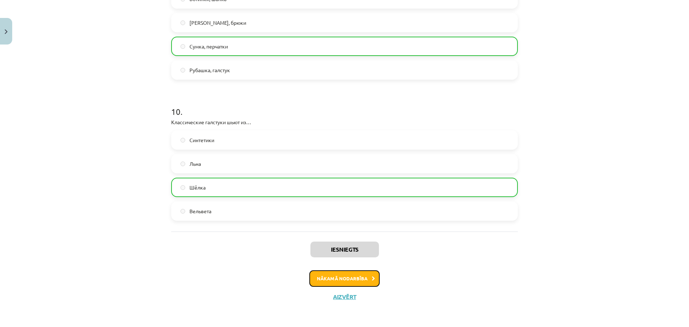
click at [340, 277] on button "Nākamā nodarbība" at bounding box center [344, 278] width 70 height 17
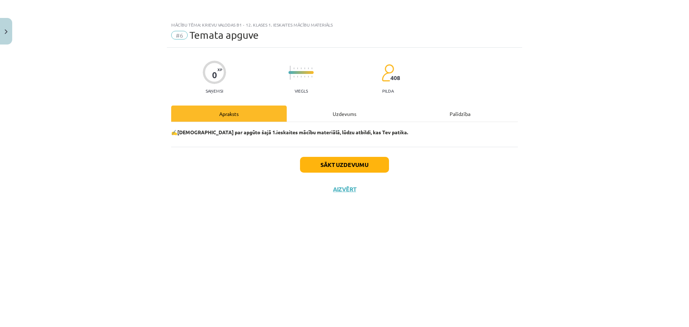
scroll to position [0, 0]
click at [329, 161] on button "Sākt uzdevumu" at bounding box center [344, 165] width 89 height 16
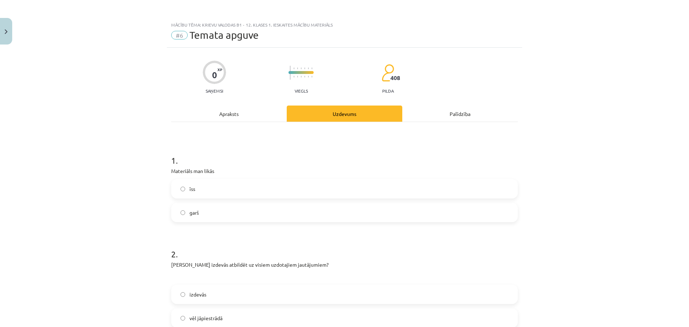
click at [214, 194] on label "īss" at bounding box center [344, 189] width 345 height 18
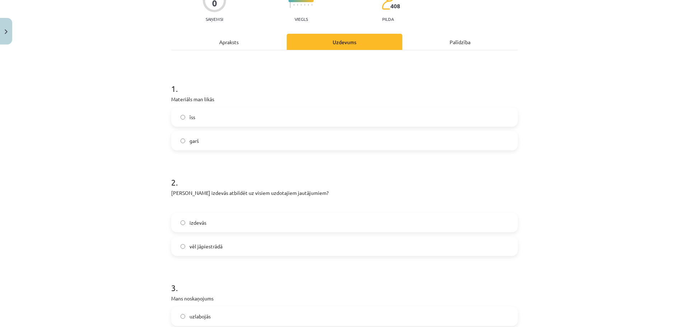
click at [194, 120] on label "īss" at bounding box center [344, 117] width 345 height 18
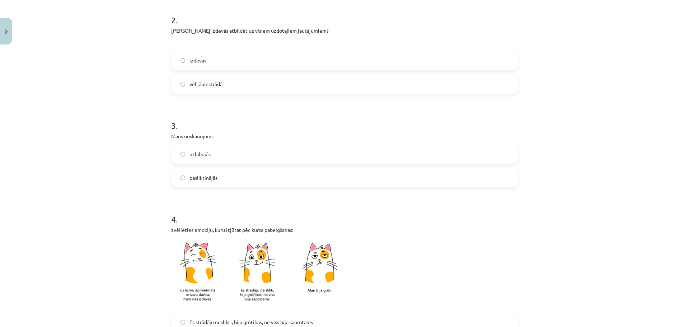
scroll to position [90, 0]
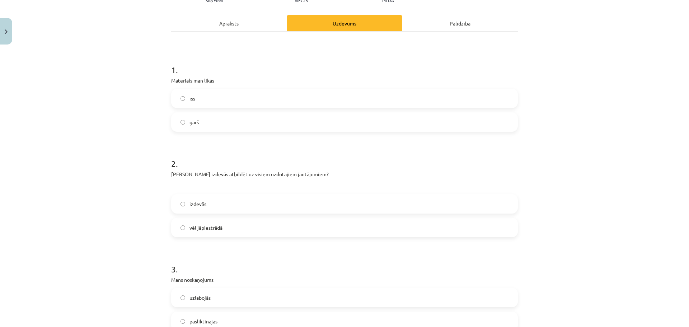
click at [220, 209] on label "izdevās" at bounding box center [344, 204] width 345 height 18
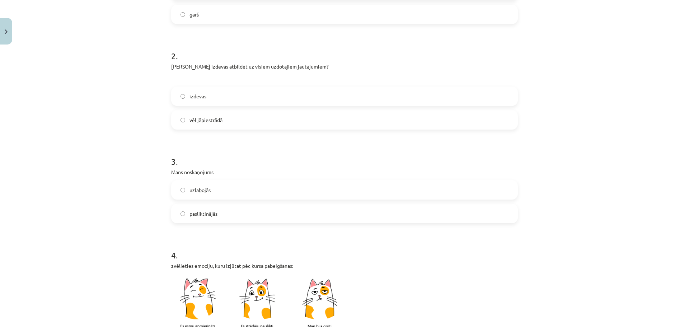
click at [208, 195] on label "uzlabojās" at bounding box center [344, 190] width 345 height 18
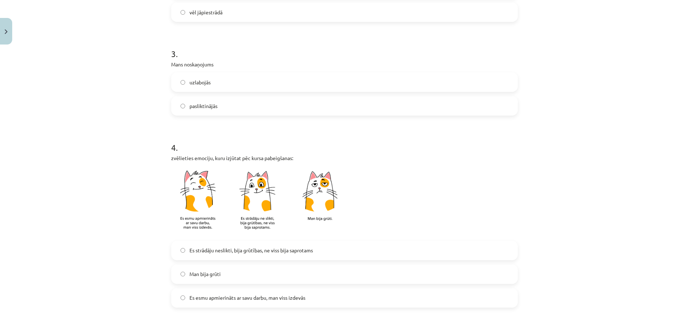
scroll to position [342, 0]
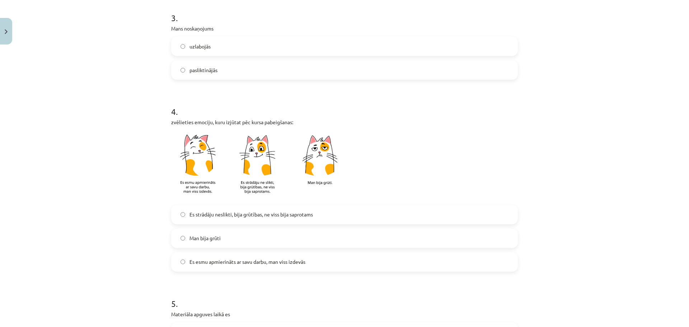
click at [214, 264] on span "Es esmu apmierināts ar savu darbu, man viss izdevās" at bounding box center [247, 262] width 116 height 8
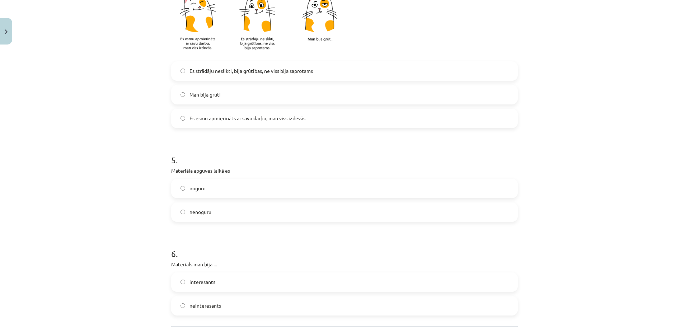
click at [206, 210] on span "nenoguru" at bounding box center [200, 212] width 22 height 8
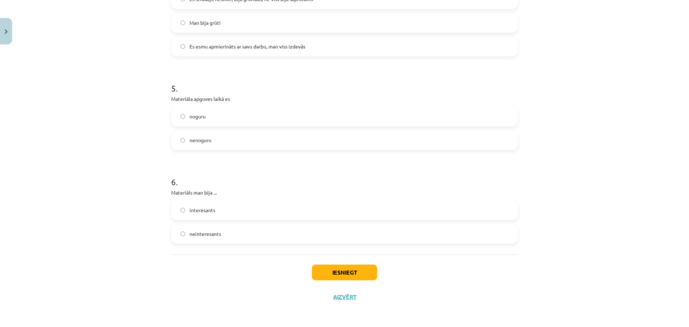
click at [205, 208] on span "interesants" at bounding box center [202, 210] width 26 height 8
click at [353, 277] on button "Iesniegt" at bounding box center [344, 272] width 65 height 16
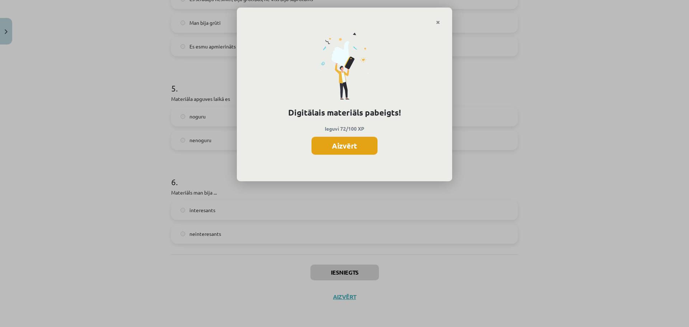
click at [356, 147] on button "Aizvērt" at bounding box center [344, 146] width 66 height 18
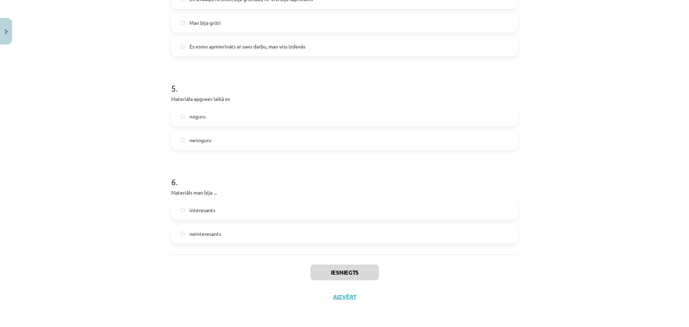
click at [339, 303] on div "Iesniegts Aizvērt" at bounding box center [344, 279] width 347 height 50
click at [341, 300] on div "Iesniegts Aizvērt" at bounding box center [342, 279] width 347 height 50
click at [341, 300] on button "Aizvērt" at bounding box center [341, 296] width 27 height 7
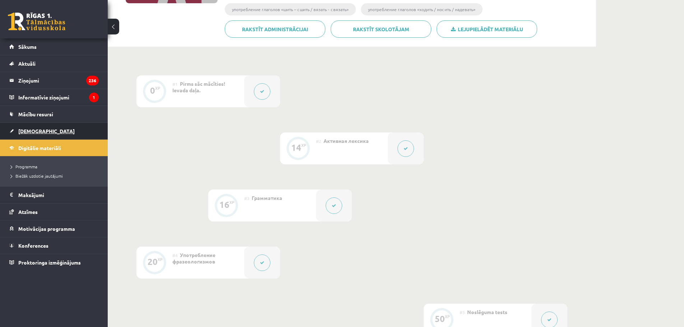
click at [37, 128] on span "[DEMOGRAPHIC_DATA]" at bounding box center [46, 131] width 56 height 6
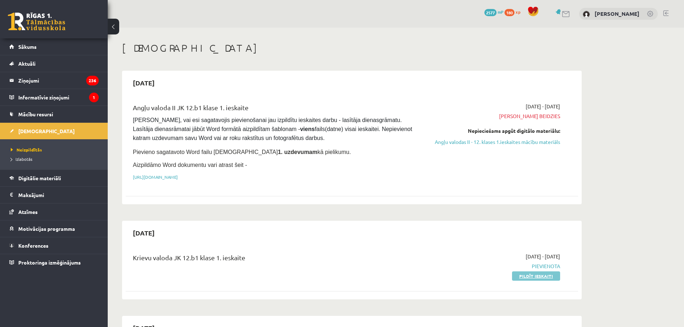
click at [537, 274] on link "Pildīt ieskaiti" at bounding box center [536, 275] width 48 height 9
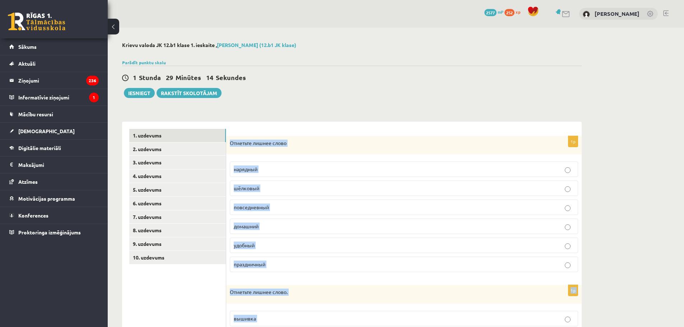
scroll to position [252, 0]
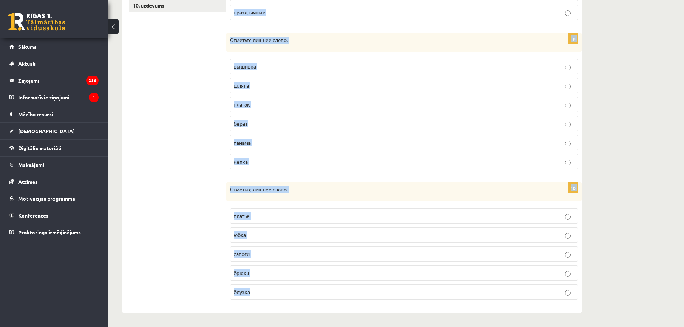
drag, startPoint x: 231, startPoint y: 141, endPoint x: 494, endPoint y: 328, distance: 323.2
copy form "Отметьте лишнее слово нарядный шёлковый повседневный домашний удобный праздничн…"
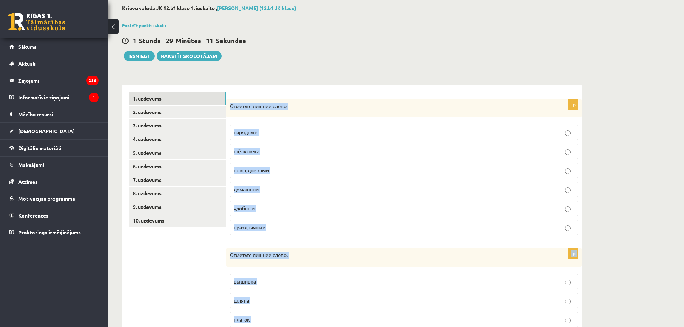
scroll to position [1, 0]
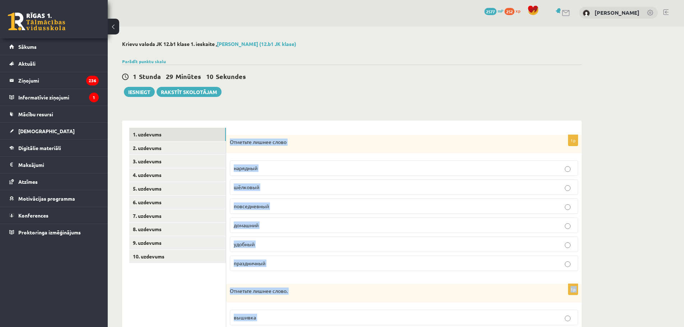
click at [301, 107] on div "**********" at bounding box center [352, 302] width 488 height 551
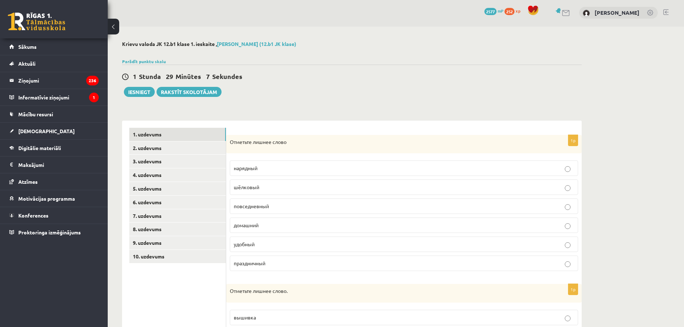
click at [281, 187] on p "шёлковый" at bounding box center [404, 187] width 340 height 8
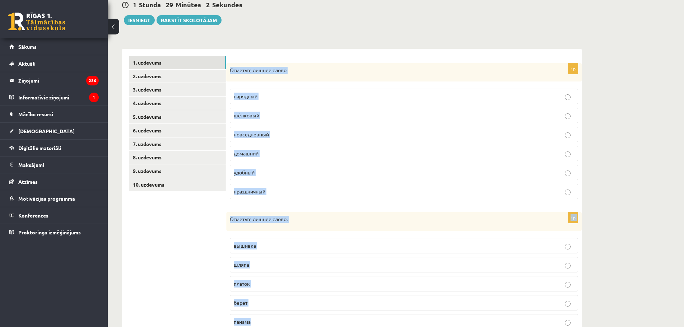
scroll to position [252, 0]
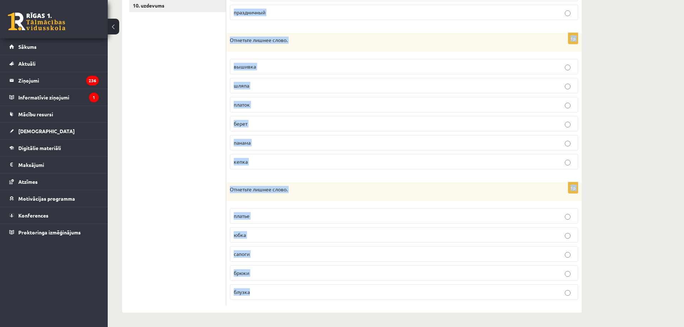
drag, startPoint x: 230, startPoint y: 69, endPoint x: 428, endPoint y: 344, distance: 338.6
copy form "Отметьте лишнее слово нарядный шёлковый повседневный домашний удобный праздничн…"
click at [60, 181] on link "Atzīmes" at bounding box center [53, 181] width 89 height 17
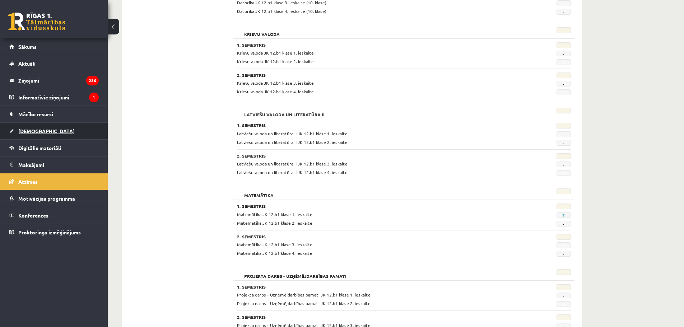
click at [26, 131] on span "[DEMOGRAPHIC_DATA]" at bounding box center [46, 131] width 56 height 6
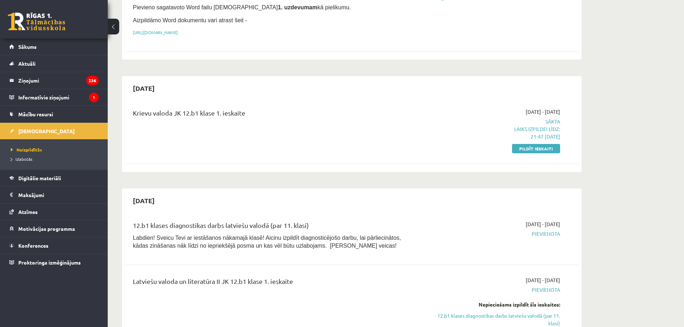
scroll to position [109, 0]
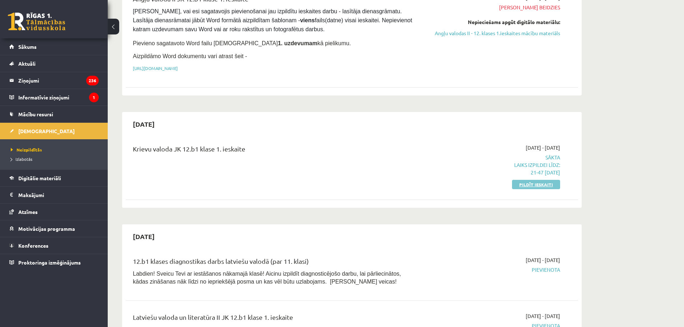
click at [540, 183] on link "Pildīt ieskaiti" at bounding box center [536, 184] width 48 height 9
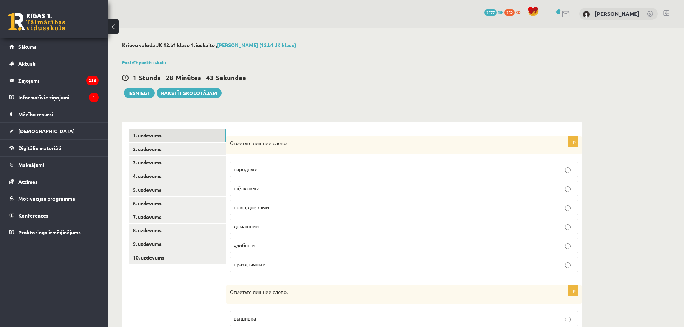
click at [249, 190] on span "шёлковый" at bounding box center [246, 188] width 25 height 6
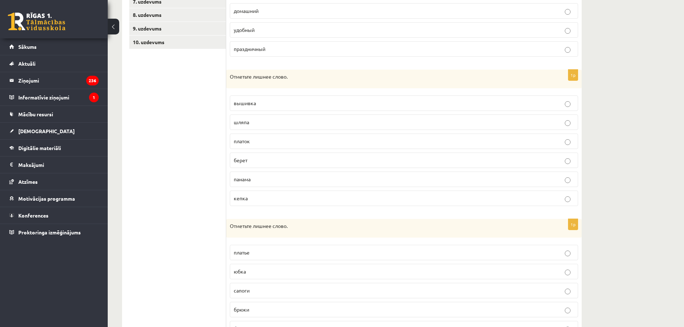
click at [251, 104] on span "вышивка" at bounding box center [245, 103] width 22 height 6
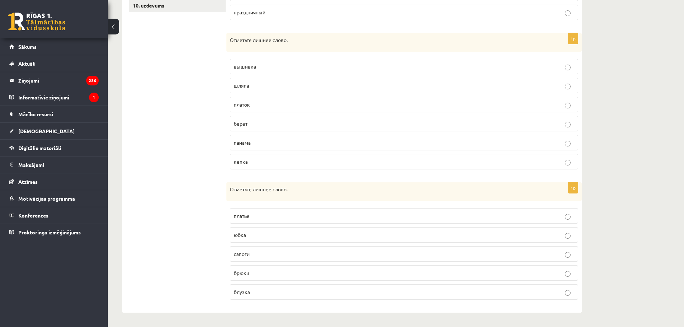
click at [248, 256] on span "сапоги" at bounding box center [242, 253] width 16 height 6
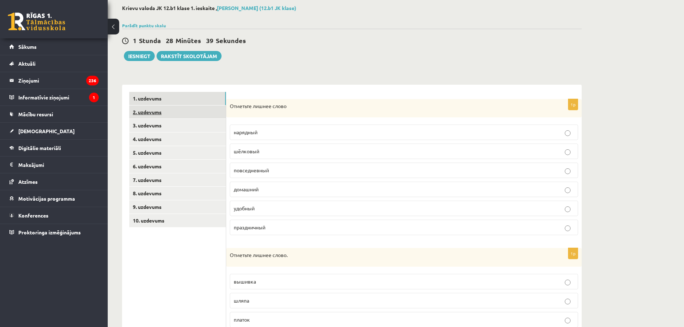
click at [158, 117] on link "2. uzdevums" at bounding box center [177, 111] width 97 height 13
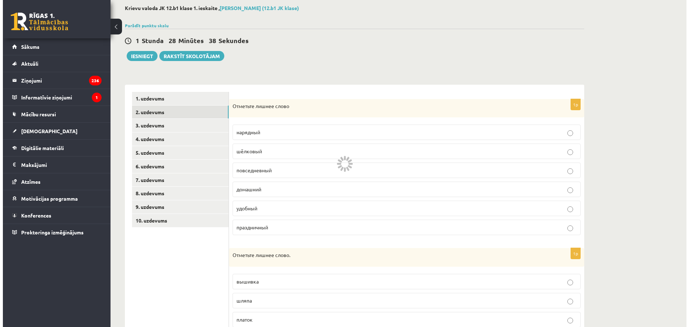
scroll to position [0, 0]
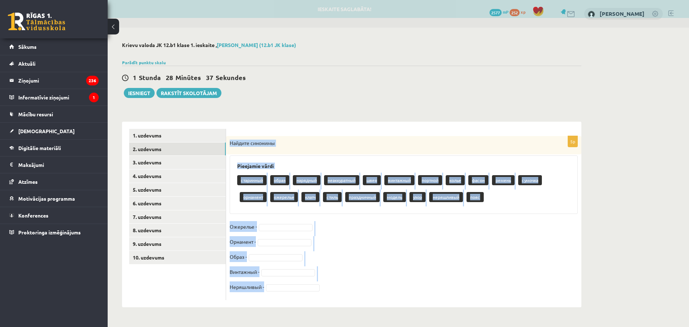
drag, startPoint x: 231, startPoint y: 141, endPoint x: 420, endPoint y: 295, distance: 244.1
click at [420, 295] on div "5p Найдите синонимы Pieejamie vārdi старинный образ нарядный неаккуратный швея …" at bounding box center [403, 218] width 355 height 164
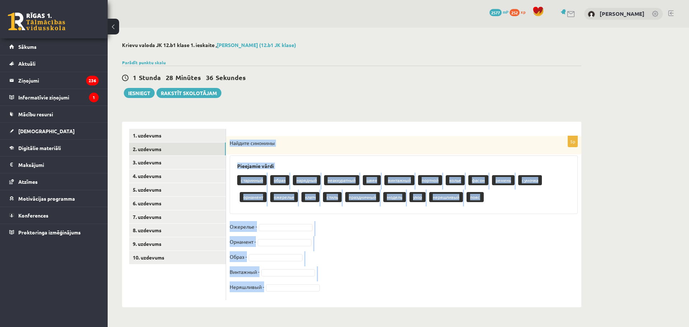
copy div "Найдите синонимы Pieejamie vārdi старинный образ нарядный неаккуратный швея вин…"
click at [381, 220] on div "5p Найдите синонимы Pieejamie vārdi старинный образ нарядный неаккуратный швея …" at bounding box center [403, 218] width 355 height 164
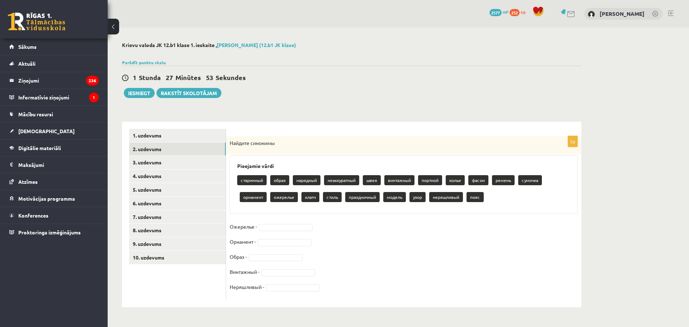
click at [267, 222] on fieldset "Ожерелье - Орнамент - Образ - Винтажный - Неряшливый -" at bounding box center [404, 258] width 348 height 75
type input "*"
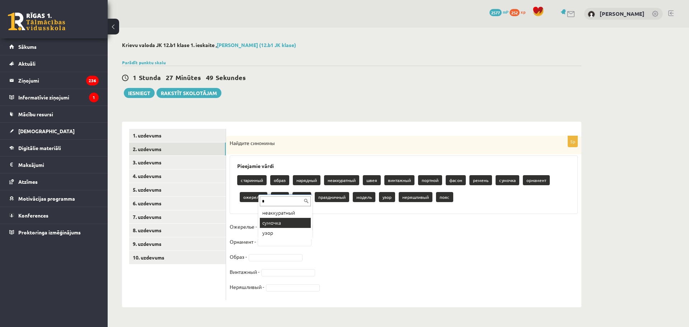
type input "*"
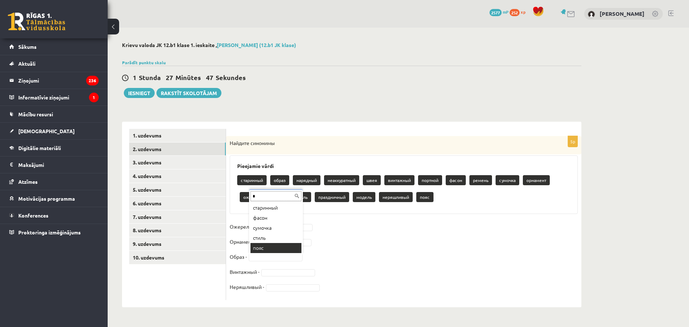
type input "*"
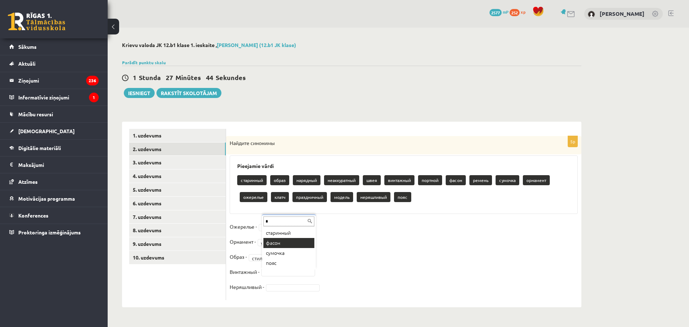
type input "*"
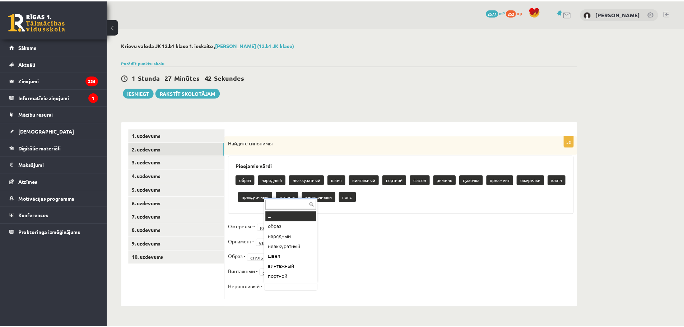
scroll to position [9, 0]
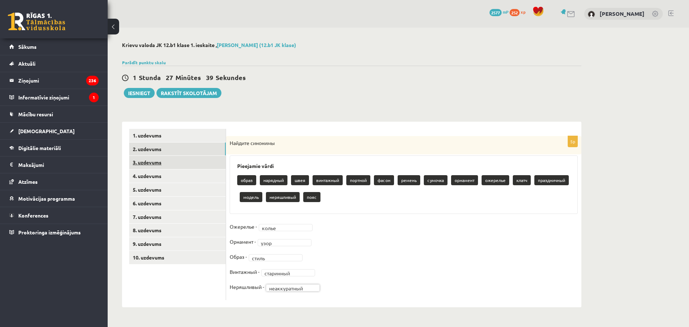
click at [185, 166] on link "3. uzdevums" at bounding box center [177, 162] width 97 height 13
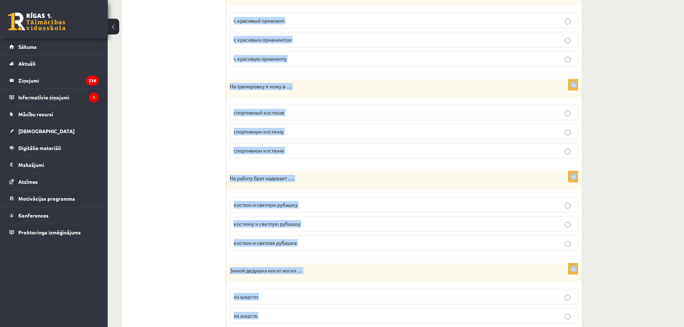
scroll to position [744, 0]
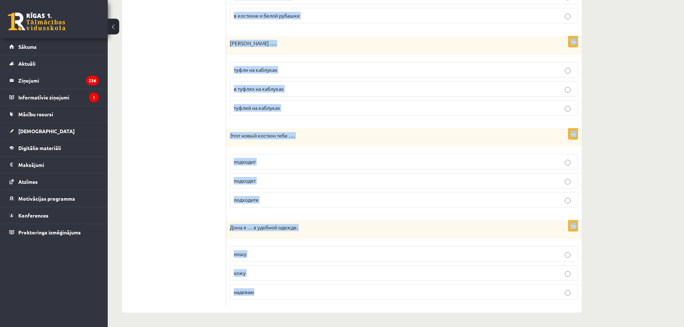
drag, startPoint x: 230, startPoint y: 141, endPoint x: 334, endPoint y: 304, distance: 192.3
copy form "В школу Ингуна носит джинсы …. с белой блузкой с белая блузка с белой блузки 1p…"
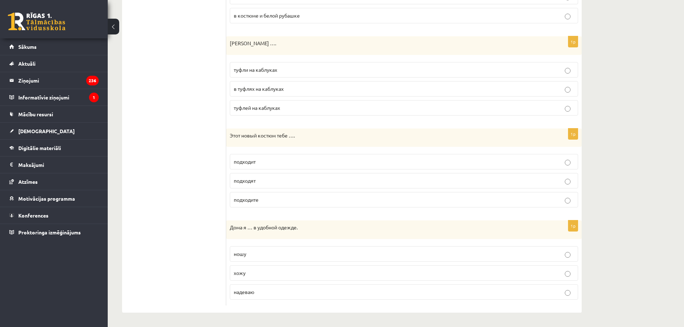
drag, startPoint x: 192, startPoint y: 262, endPoint x: 232, endPoint y: 282, distance: 44.1
click at [251, 276] on p "хожу" at bounding box center [404, 273] width 340 height 8
click at [254, 178] on span "подходят" at bounding box center [245, 180] width 22 height 6
click at [252, 163] on span "подходит" at bounding box center [245, 161] width 22 height 6
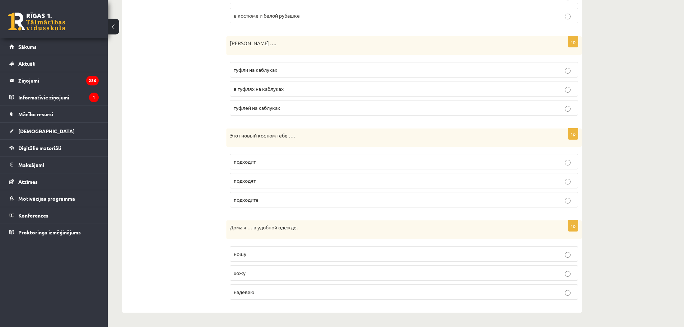
scroll to position [709, 0]
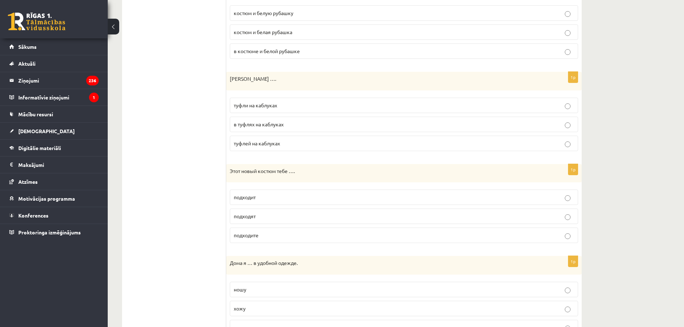
click at [262, 144] on span "туфлей на каблуках" at bounding box center [257, 143] width 46 height 6
click at [271, 109] on p "туфли на каблуках" at bounding box center [404, 106] width 340 height 8
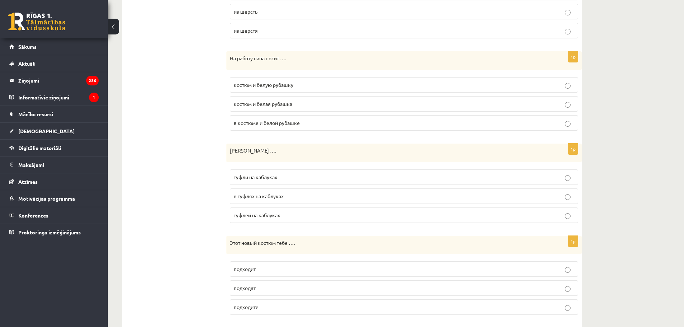
drag, startPoint x: 275, startPoint y: 85, endPoint x: 265, endPoint y: 85, distance: 10.4
click at [274, 83] on span "костюм и белую рубашку" at bounding box center [264, 84] width 60 height 6
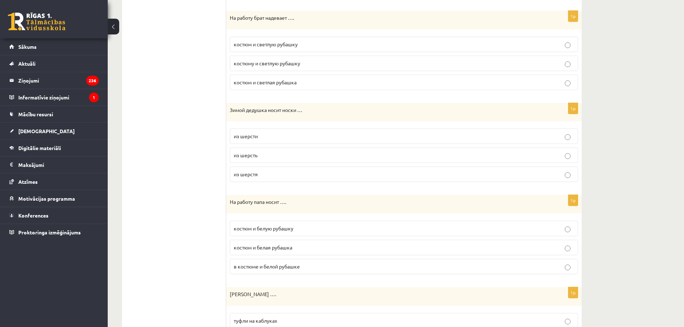
click at [248, 137] on span "из шерсти" at bounding box center [246, 136] width 24 height 6
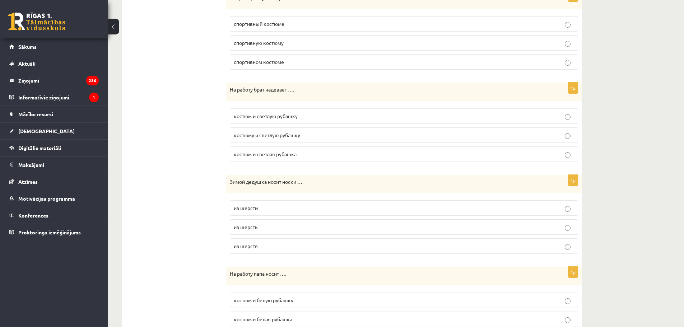
click at [269, 116] on span "костюм и светлую рубашку" at bounding box center [266, 116] width 64 height 6
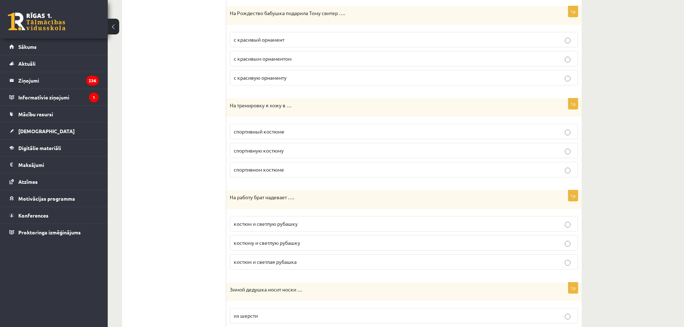
click at [281, 166] on p "спортивном костюме" at bounding box center [404, 170] width 340 height 8
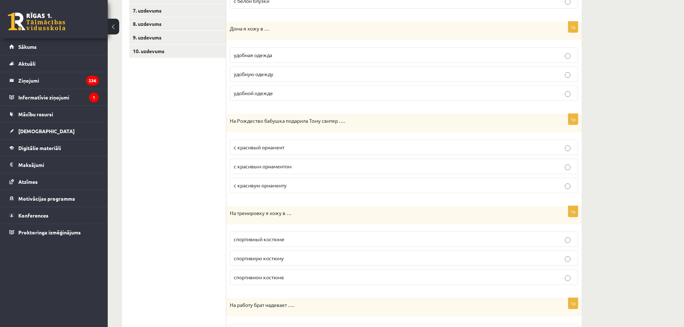
scroll to position [170, 0]
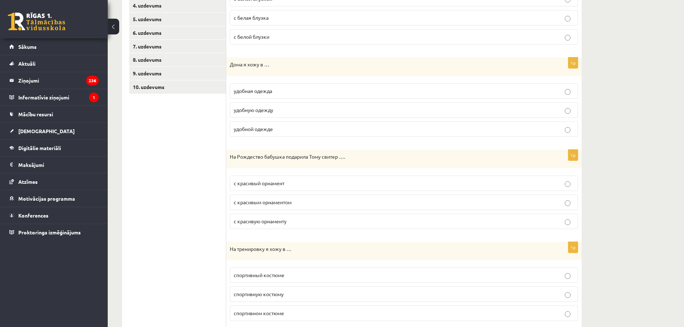
click at [270, 181] on span "с красивый орнамент" at bounding box center [259, 183] width 51 height 6
click at [272, 201] on span "с красивым орнаментом" at bounding box center [263, 202] width 58 height 6
click at [256, 127] on span "удобной одежде" at bounding box center [253, 129] width 39 height 6
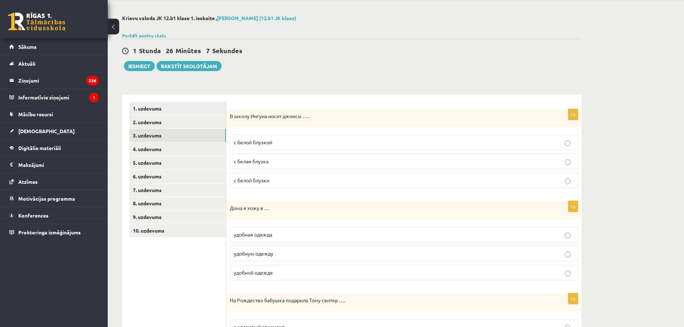
click at [269, 141] on span "с белой блузкой" at bounding box center [253, 142] width 38 height 6
drag, startPoint x: 171, startPoint y: 151, endPoint x: 174, endPoint y: 152, distance: 3.7
click at [171, 151] on link "4. uzdevums" at bounding box center [177, 148] width 97 height 13
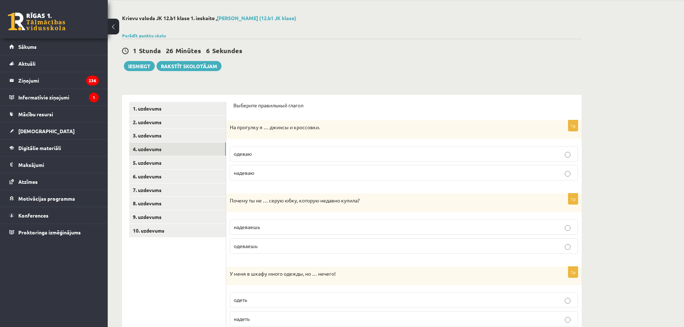
click at [229, 124] on div "На прогулку я … джинсы и кроссовки." at bounding box center [403, 129] width 355 height 19
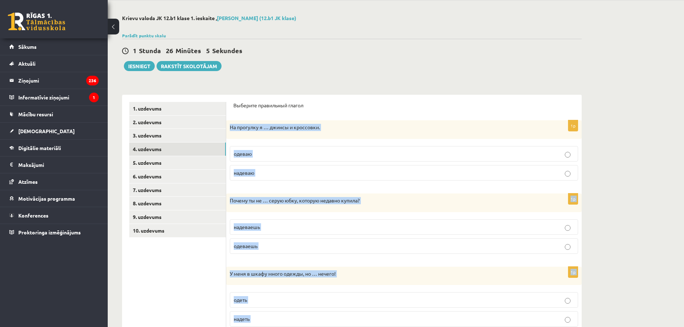
scroll to position [200, 0]
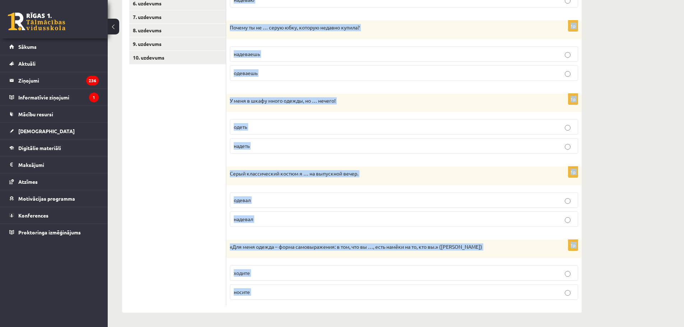
drag, startPoint x: 229, startPoint y: 124, endPoint x: 437, endPoint y: 338, distance: 298.1
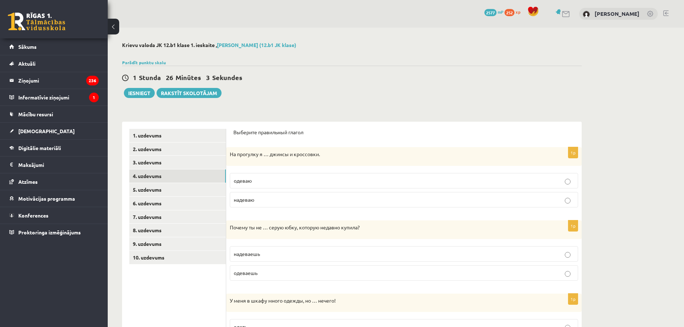
click at [185, 295] on ul "1. uzdevums 2. uzdevums 3. uzdevums 4. uzdevums 5. uzdevums 6. uzdevums 7. uzde…" at bounding box center [177, 317] width 97 height 377
click at [253, 179] on p "одеваю" at bounding box center [404, 181] width 340 height 8
click at [254, 198] on span "надеваю" at bounding box center [244, 199] width 20 height 6
click at [265, 257] on p "надеваешь" at bounding box center [404, 254] width 340 height 8
click at [260, 185] on label "одеваю" at bounding box center [404, 180] width 348 height 15
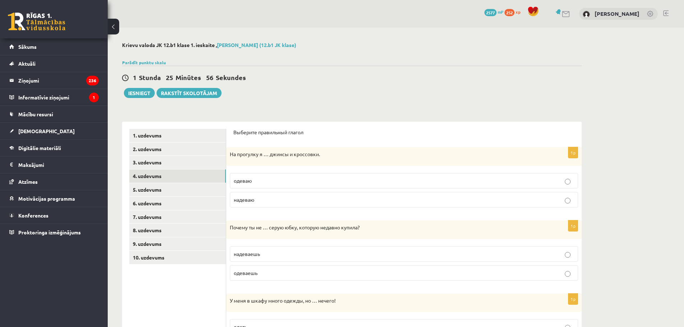
scroll to position [72, 0]
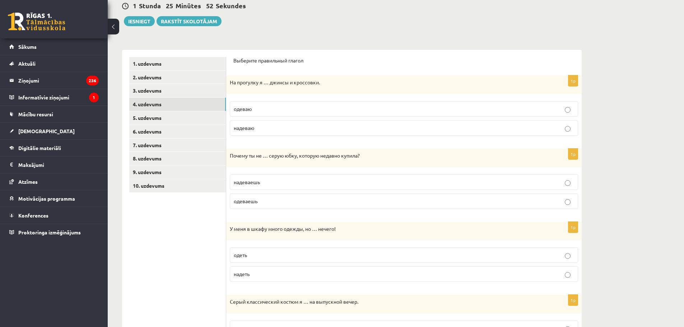
click at [254, 269] on label "надеть" at bounding box center [404, 273] width 348 height 15
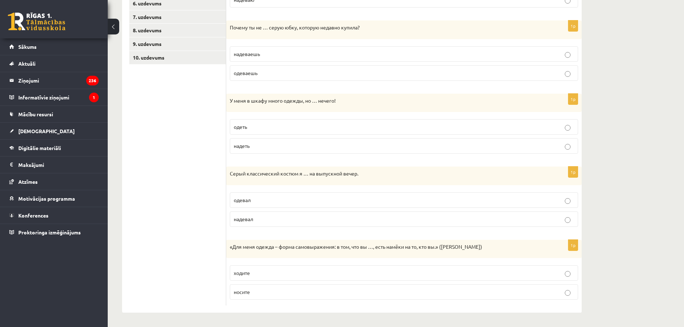
click at [254, 222] on p "надевал" at bounding box center [404, 219] width 340 height 8
click at [260, 202] on p "одевал" at bounding box center [404, 200] width 340 height 8
click at [253, 227] on fieldset "одевал надевал" at bounding box center [404, 209] width 348 height 40
click at [256, 223] on label "надевал" at bounding box center [404, 218] width 348 height 15
click at [258, 292] on p "носите" at bounding box center [404, 292] width 340 height 8
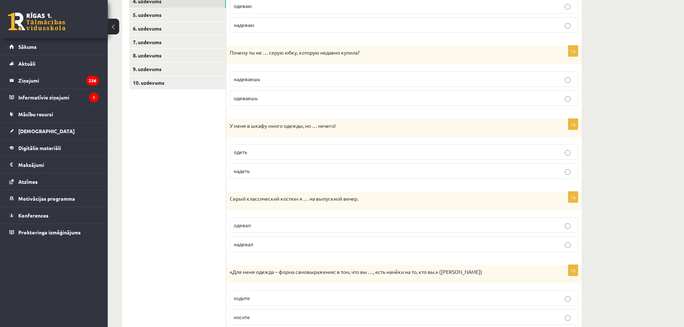
scroll to position [0, 0]
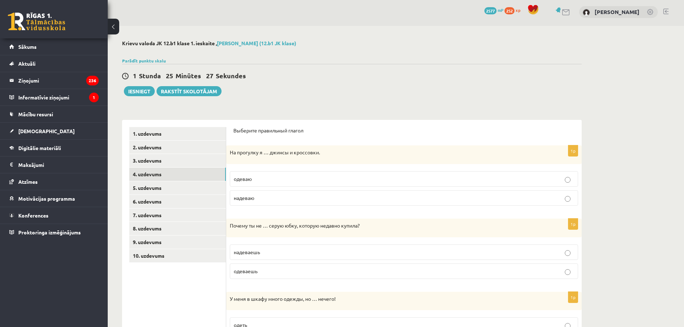
drag, startPoint x: 183, startPoint y: 264, endPoint x: 174, endPoint y: 128, distance: 136.3
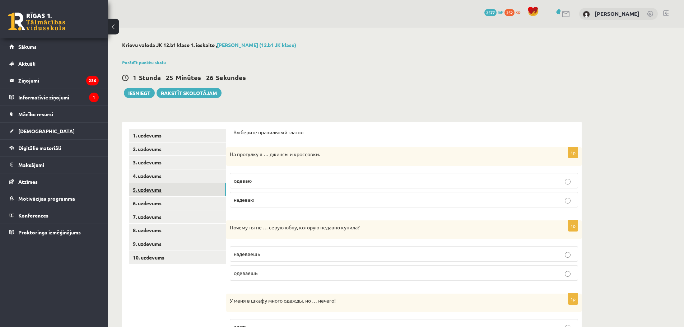
click at [157, 192] on link "5. uzdevums" at bounding box center [177, 189] width 97 height 13
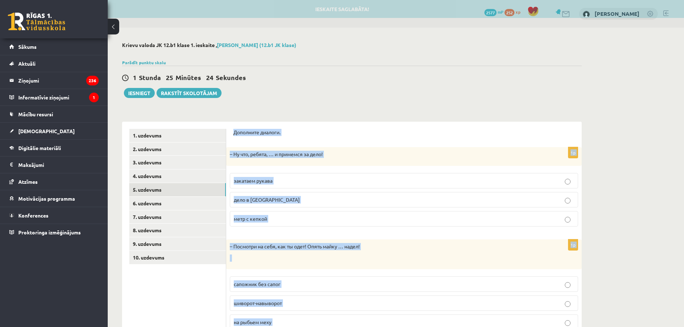
scroll to position [123, 0]
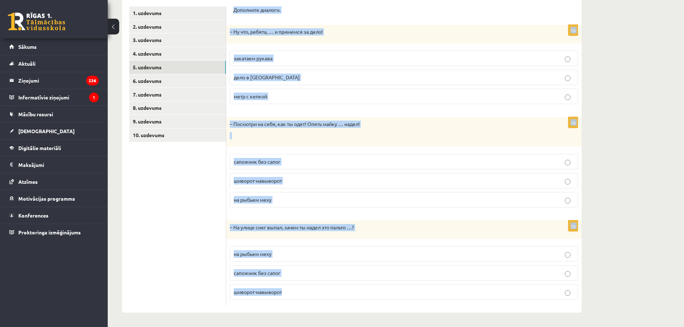
drag, startPoint x: 234, startPoint y: 131, endPoint x: 431, endPoint y: 343, distance: 289.7
click at [431, 205] on html "0 Dāvanas 2577 mP 252 xp Iļja Baikovs Sākums Aktuāli Kā mācīties eSKOLĀ Kontakt…" at bounding box center [342, 41] width 684 height 327
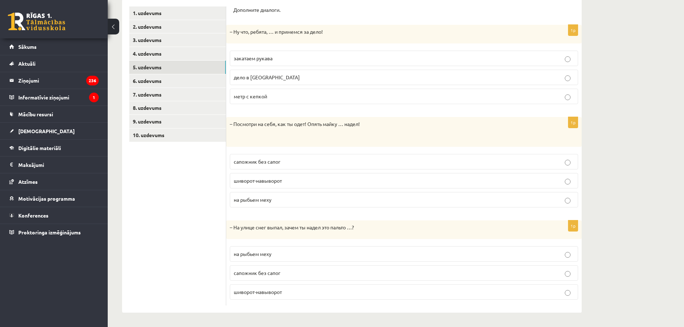
click at [211, 246] on ul "1. uzdevums 2. uzdevums 3. uzdevums 4. uzdevums 5. uzdevums 6. uzdevums 7. uzde…" at bounding box center [177, 155] width 97 height 299
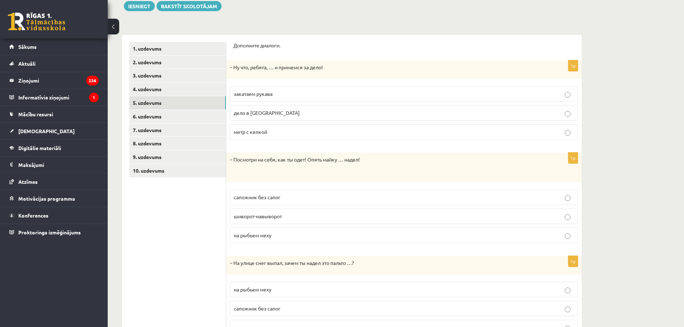
click at [273, 95] on p "закатаем рукава" at bounding box center [404, 94] width 340 height 8
click at [286, 222] on label "шиворот-навыворот" at bounding box center [404, 215] width 348 height 15
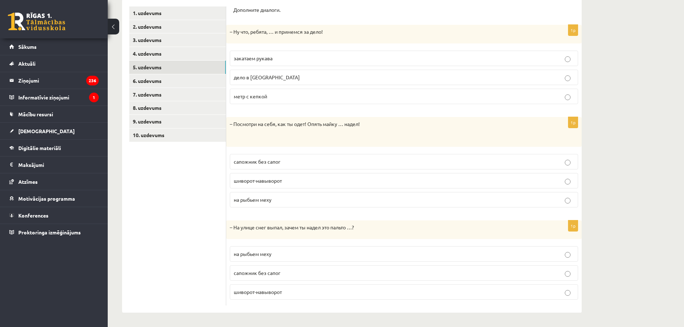
click at [269, 257] on p "на рыбьем меху" at bounding box center [404, 254] width 340 height 8
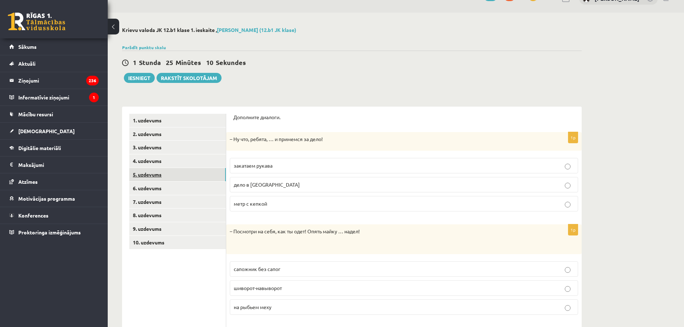
drag, startPoint x: 179, startPoint y: 186, endPoint x: 184, endPoint y: 187, distance: 4.3
click at [179, 186] on link "6. uzdevums" at bounding box center [177, 188] width 97 height 13
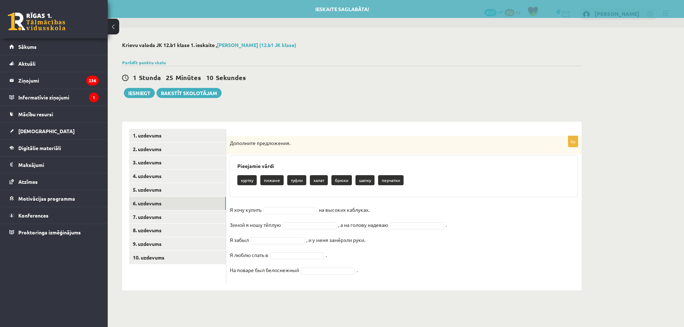
scroll to position [0, 0]
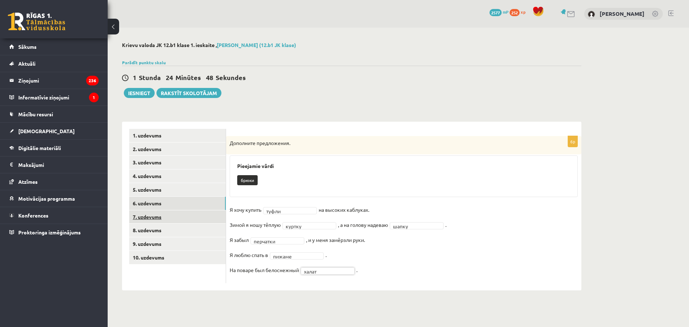
click at [168, 215] on link "7. uzdevums" at bounding box center [177, 216] width 97 height 13
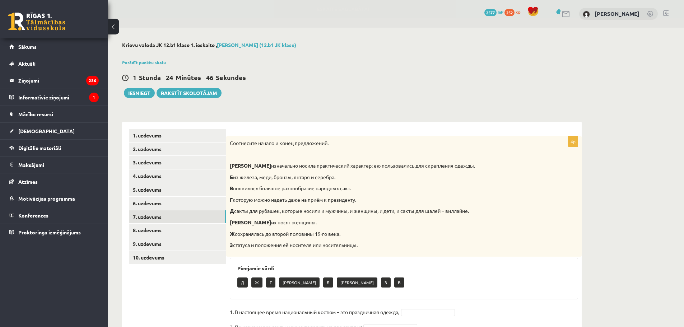
scroll to position [65, 0]
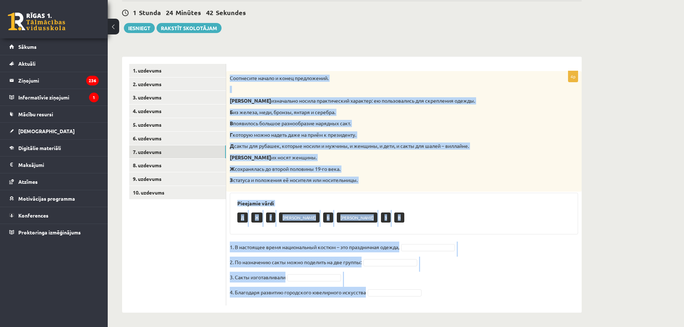
drag, startPoint x: 230, startPoint y: 75, endPoint x: 461, endPoint y: 312, distance: 331.1
click at [461, 312] on div "4p Соотнесите начало и конец предложений. А изначально носила практический хара…" at bounding box center [403, 185] width 355 height 256
copy div "Соотнесите начало и конец предложений. А изначально носила практический характе…"
click at [544, 187] on div "Соотнесите начало и конец предложений. А изначально носила практический характе…" at bounding box center [403, 131] width 355 height 121
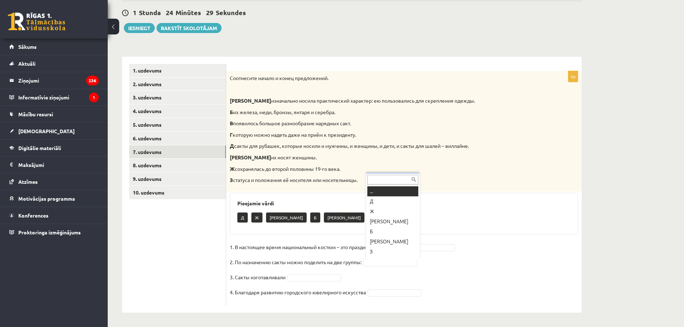
scroll to position [9, 0]
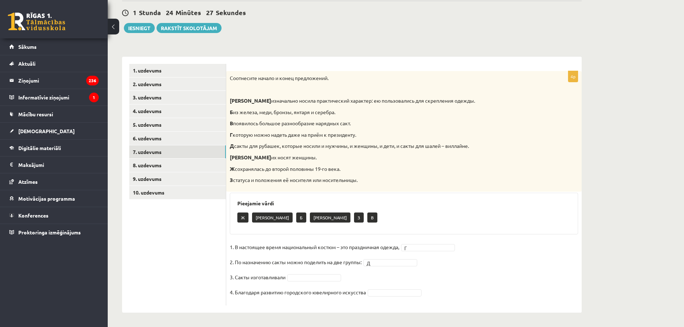
drag, startPoint x: 328, startPoint y: 282, endPoint x: 328, endPoint y: 279, distance: 3.6
click at [328, 282] on fieldset "1. В настоящее время национальный костюм – это праздничная одежда, Г * 2. По на…" at bounding box center [404, 271] width 348 height 60
click at [163, 161] on link "8. uzdevums" at bounding box center [177, 165] width 97 height 13
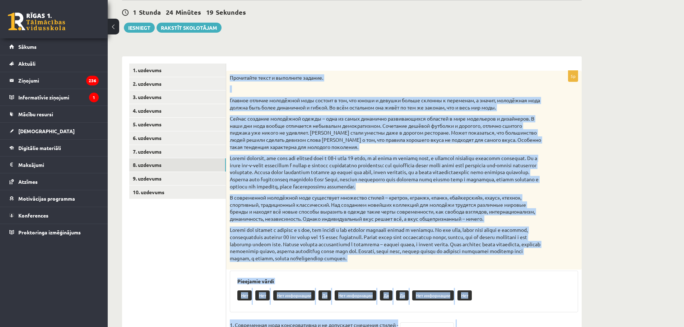
scroll to position [159, 0]
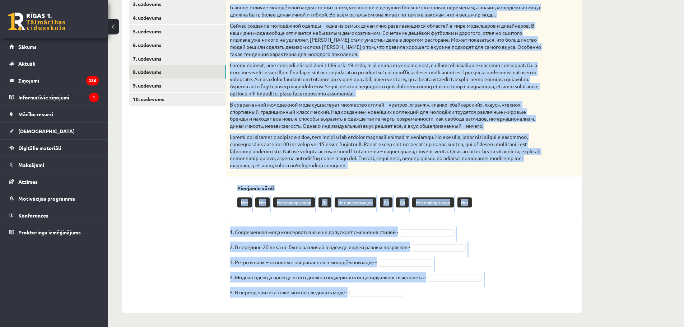
drag, startPoint x: 228, startPoint y: 76, endPoint x: 420, endPoint y: 311, distance: 303.2
click at [420, 311] on div "5p Прочитайте текст и выполните задание. Главное отличие молодёжной моды состои…" at bounding box center [403, 137] width 355 height 349
copy div "Прочитайте текст и выполните задание. Главное отличие молодёжной моды состоит в…"
click at [508, 231] on fieldset "1. Современная мода консервативна и не допускает смешения стилей - 2. В середин…" at bounding box center [404, 263] width 348 height 75
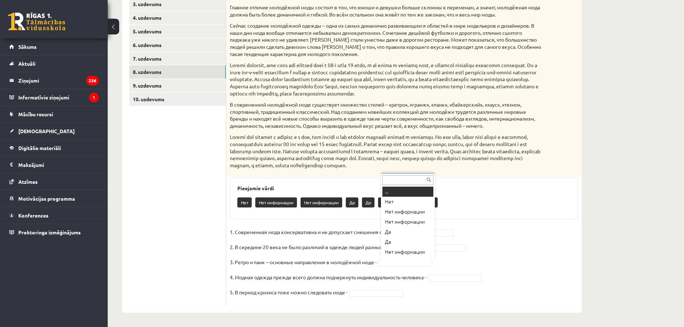
scroll to position [9, 0]
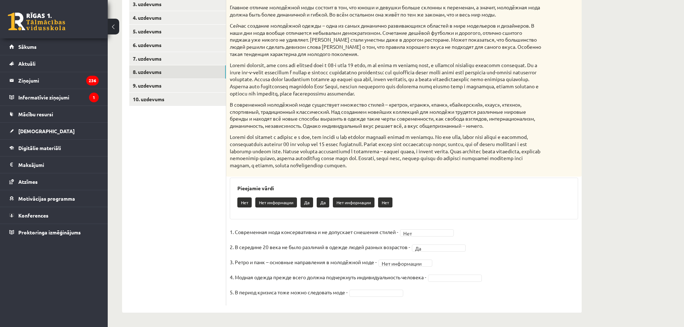
click at [445, 281] on fieldset "**********" at bounding box center [404, 263] width 348 height 75
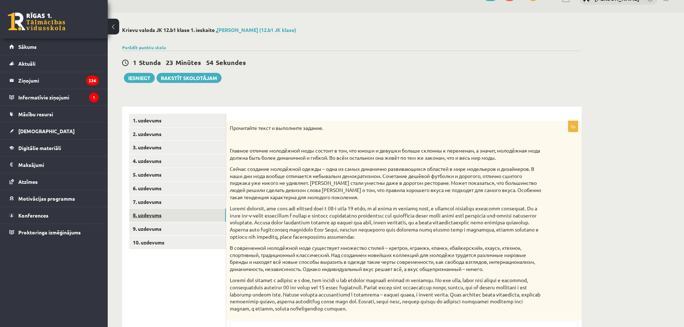
click at [172, 215] on link "8. uzdevums" at bounding box center [177, 214] width 97 height 13
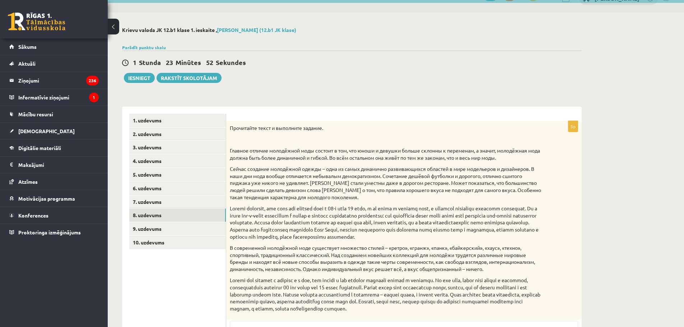
scroll to position [159, 0]
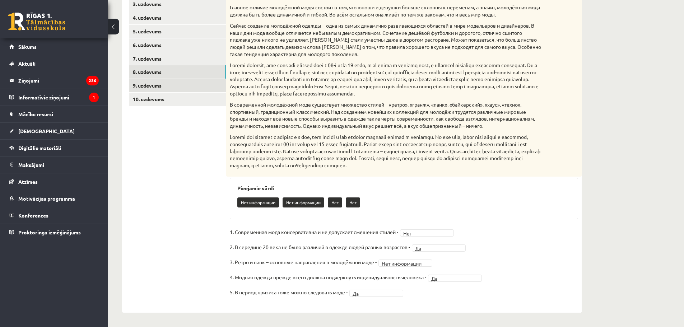
click at [166, 90] on link "9. uzdevums" at bounding box center [177, 85] width 97 height 13
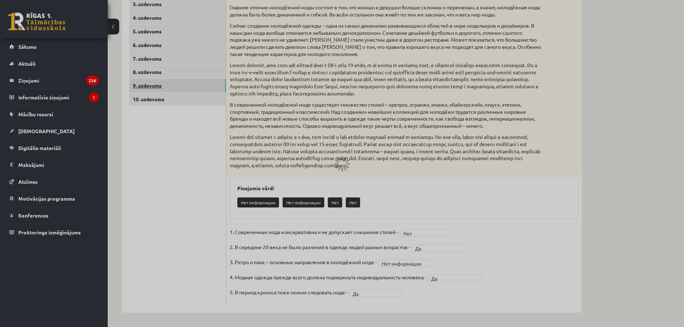
scroll to position [94, 0]
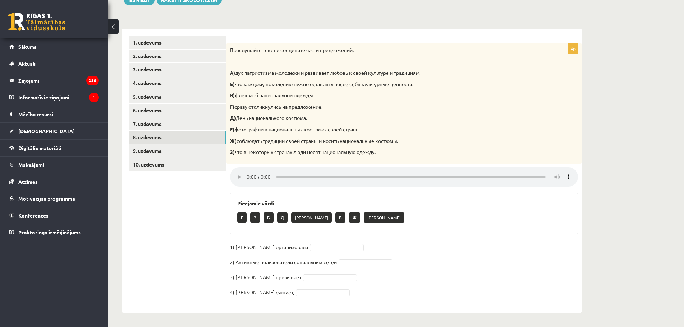
click at [162, 137] on link "8. uzdevums" at bounding box center [177, 137] width 97 height 13
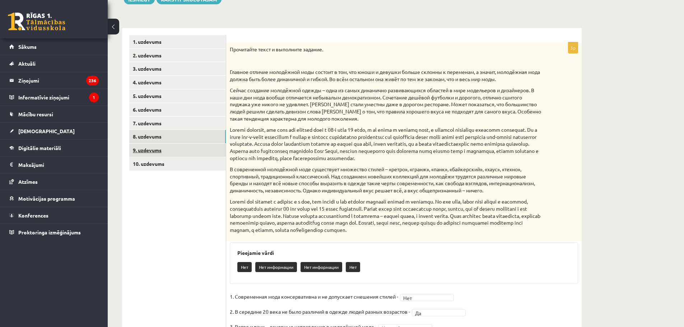
click at [160, 152] on link "9. uzdevums" at bounding box center [177, 150] width 97 height 13
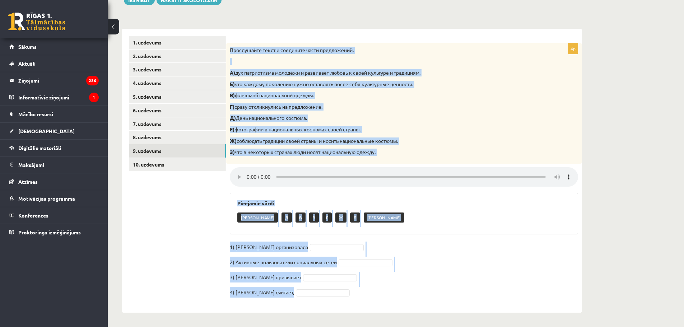
drag, startPoint x: 229, startPoint y: 48, endPoint x: 511, endPoint y: 276, distance: 363.0
click at [460, 324] on div "**********" at bounding box center [352, 131] width 488 height 392
click at [526, 253] on fieldset "1) Мухаббат Саби организовала 2) Активные пользователи социальных сетей 3) Муха…" at bounding box center [404, 271] width 348 height 60
drag, startPoint x: 230, startPoint y: 47, endPoint x: 371, endPoint y: 302, distance: 291.7
click at [371, 302] on div "4p Прослушайте текст и соедините части предложений. А) дух патриотизма молодёжи…" at bounding box center [403, 174] width 355 height 262
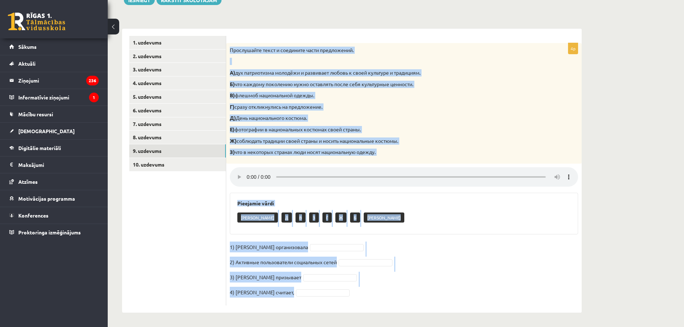
click at [539, 138] on p "Ж) соблюдать традиции своей страны и носить национальные костюмы." at bounding box center [386, 140] width 312 height 7
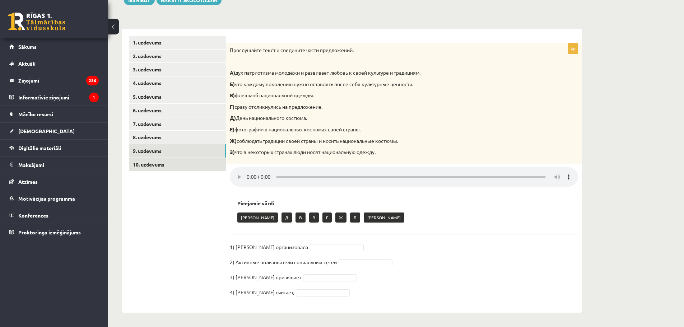
click at [161, 163] on link "10. uzdevums" at bounding box center [177, 164] width 97 height 13
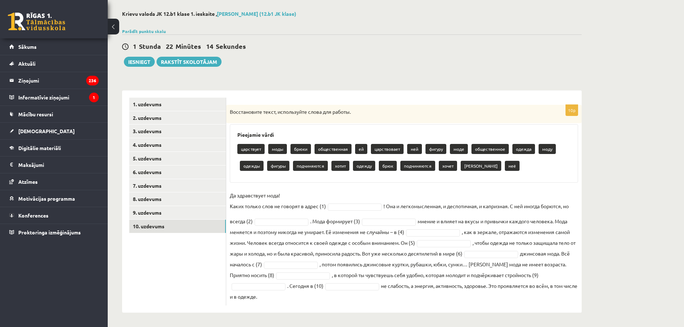
scroll to position [32, 0]
drag, startPoint x: 229, startPoint y: 112, endPoint x: 601, endPoint y: 342, distance: 437.3
click at [601, 296] on html "0 Dāvanas 2577 mP 252 xp Iļja Baikovs Sākums Aktuāli Kā mācīties eSKOLĀ Kontakt…" at bounding box center [342, 132] width 684 height 327
copy div "Восстановите текст, используйте слова для работы. Pieejamie vārdi царствует мод…"
click at [313, 115] on p "Восстановите текст, используйте слова для работы." at bounding box center [386, 111] width 312 height 7
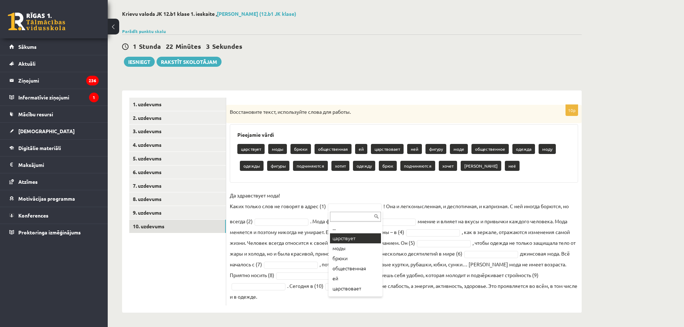
type input "*"
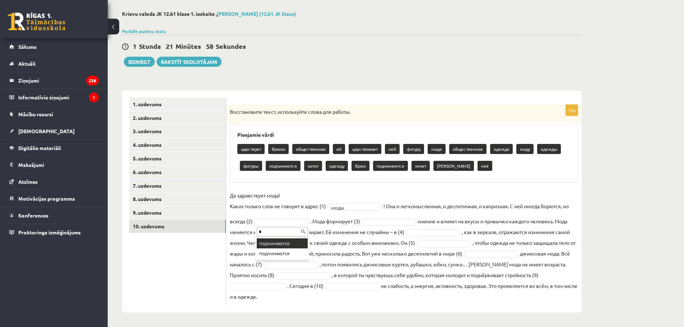
type input "*"
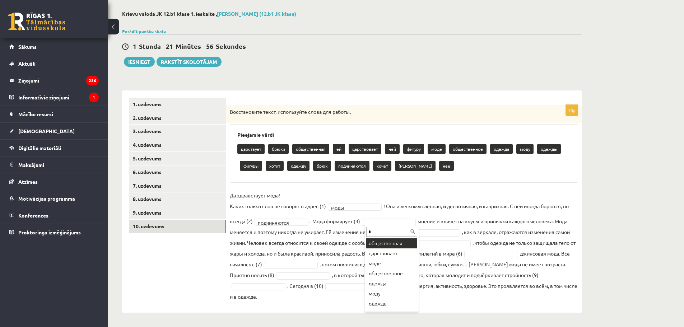
type input "*"
drag, startPoint x: 388, startPoint y: 240, endPoint x: 394, endPoint y: 272, distance: 32.9
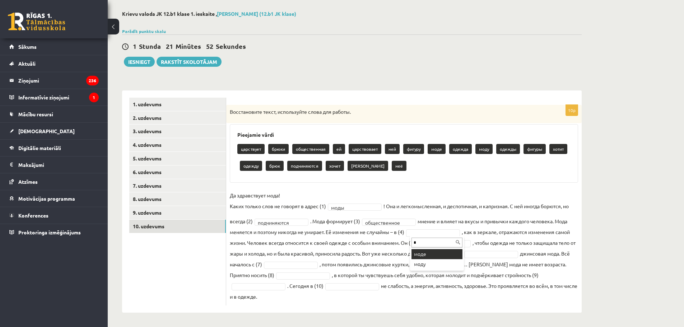
type input "*"
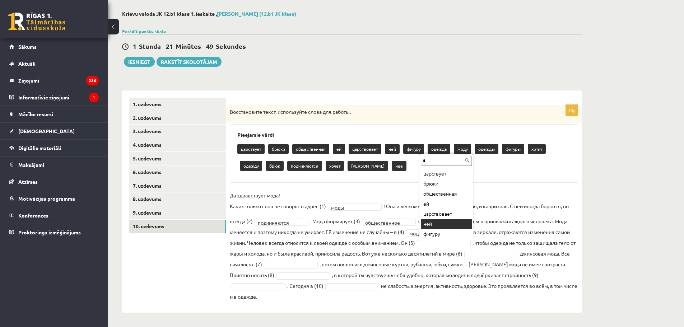
scroll to position [0, 0]
type input "*"
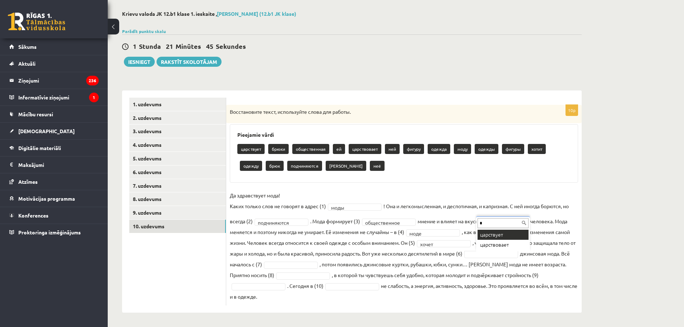
type input "*"
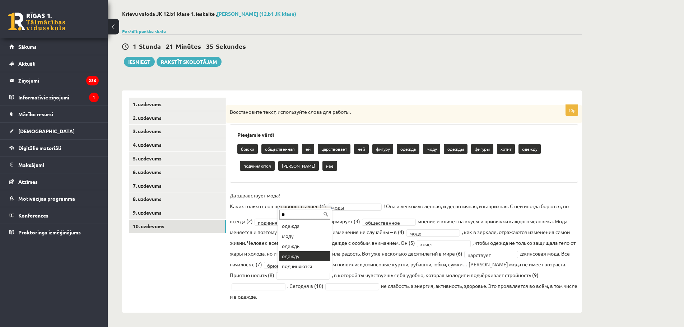
type input "**"
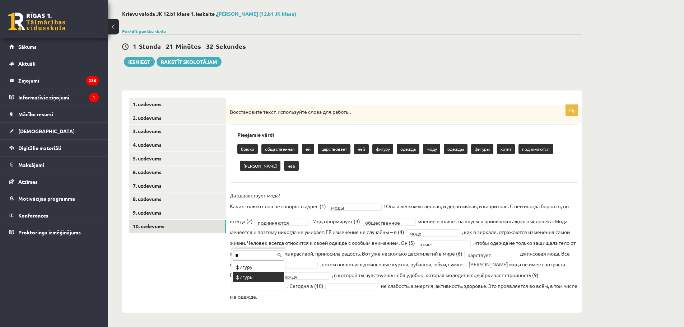
type input "**"
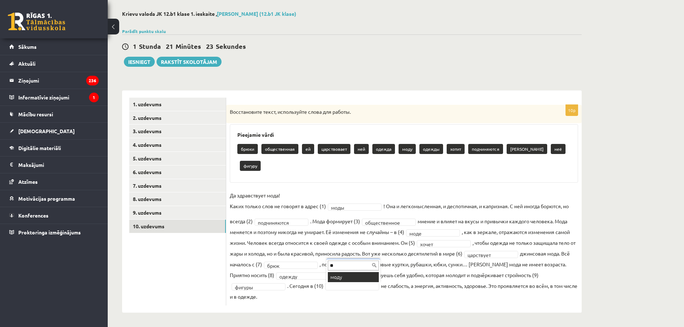
type input "**"
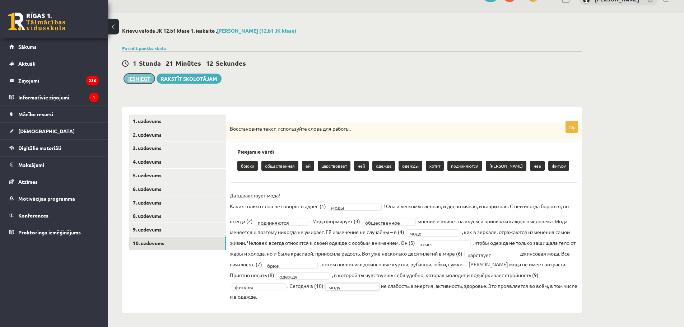
click at [137, 74] on button "Iesniegt" at bounding box center [139, 79] width 31 height 10
